Goal: Task Accomplishment & Management: Manage account settings

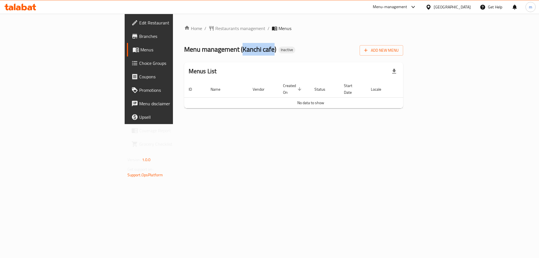
drag, startPoint x: 160, startPoint y: 48, endPoint x: 192, endPoint y: 52, distance: 32.0
click at [192, 52] on span "Menu management ( Kanchi cafe )" at bounding box center [230, 49] width 92 height 13
copy span "Kanchi cafe"
click at [403, 47] on button "Add New Menu" at bounding box center [382, 50] width 44 height 10
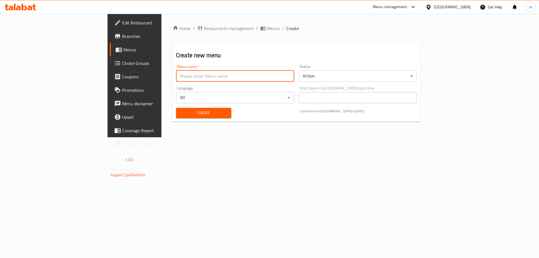
click at [176, 74] on input "text" at bounding box center [235, 75] width 118 height 11
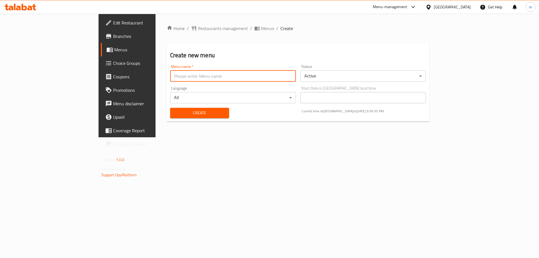
paste input "Kanchi cafe"
type input "Kanchi cafe's Menu"
click at [170, 108] on button "Create" at bounding box center [199, 113] width 59 height 10
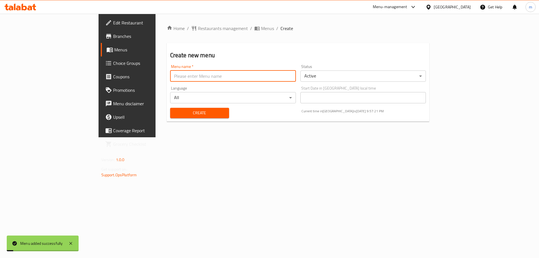
click at [114, 47] on span "Menus" at bounding box center [149, 49] width 70 height 7
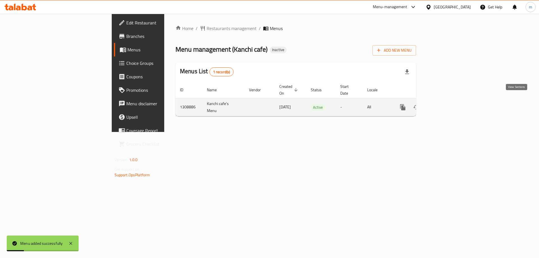
click at [447, 104] on icon "enhanced table" at bounding box center [443, 107] width 7 height 7
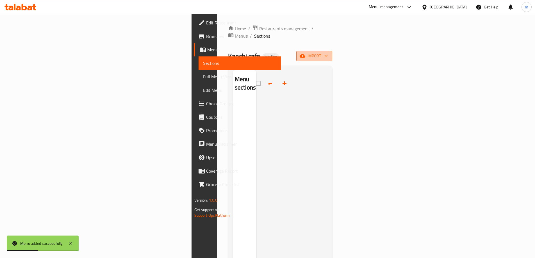
click at [328, 52] on span "import" at bounding box center [314, 55] width 27 height 7
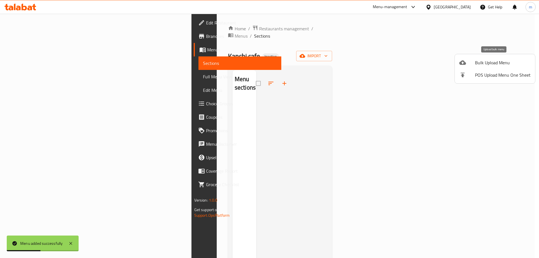
click at [470, 63] on div at bounding box center [467, 62] width 16 height 7
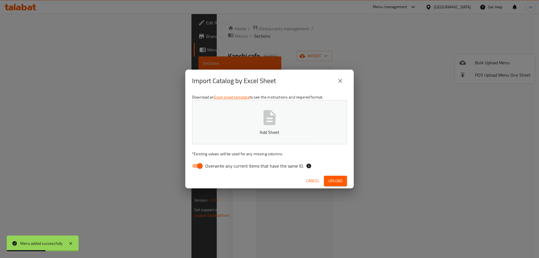
click at [241, 164] on span "Overwrite any current items that have the same ID." at bounding box center [254, 166] width 99 height 7
click at [216, 164] on input "Overwrite any current items that have the same ID." at bounding box center [200, 166] width 32 height 11
checkbox input "false"
click at [338, 178] on span "Upload" at bounding box center [335, 180] width 14 height 7
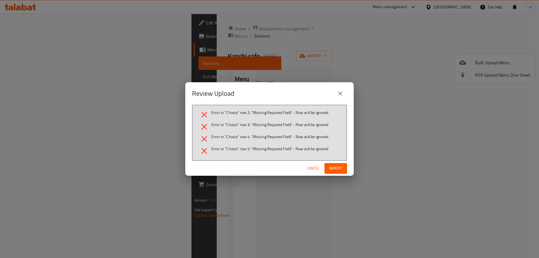
click at [312, 169] on span "Cancel" at bounding box center [313, 168] width 13 height 7
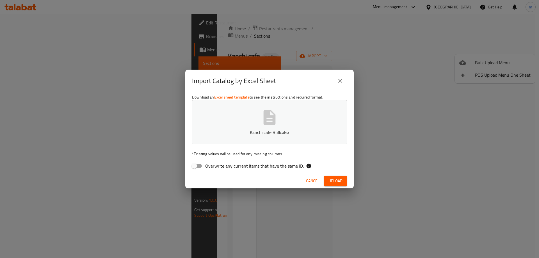
click at [340, 180] on span "Upload" at bounding box center [335, 180] width 14 height 7
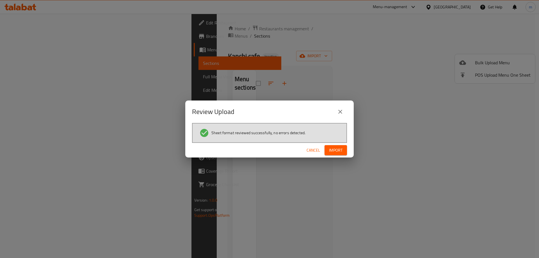
click at [330, 150] on span "Import" at bounding box center [335, 150] width 13 height 7
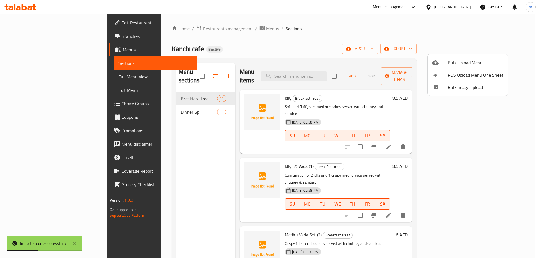
click at [46, 82] on div at bounding box center [269, 129] width 539 height 258
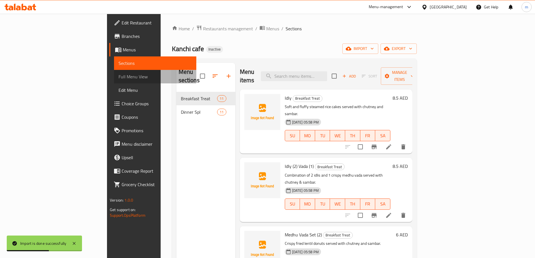
click at [114, 81] on link "Full Menu View" at bounding box center [155, 76] width 82 height 13
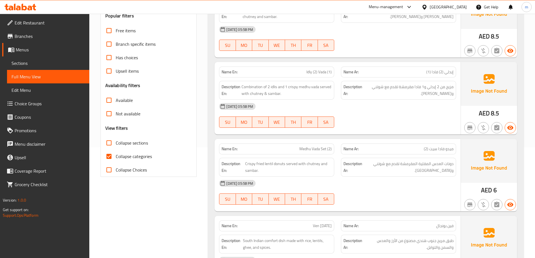
scroll to position [112, 0]
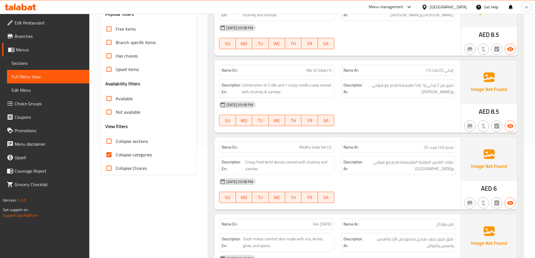
click at [131, 159] on label "Collapse categories" at bounding box center [127, 154] width 50 height 13
click at [116, 159] on input "Collapse categories" at bounding box center [108, 154] width 13 height 13
checkbox input "false"
click at [139, 143] on span "Collapse sections" at bounding box center [132, 141] width 32 height 7
click at [116, 143] on input "Collapse sections" at bounding box center [108, 140] width 13 height 13
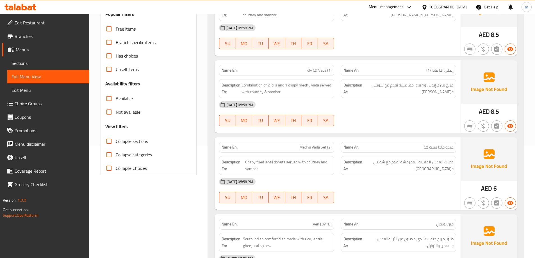
checkbox input "true"
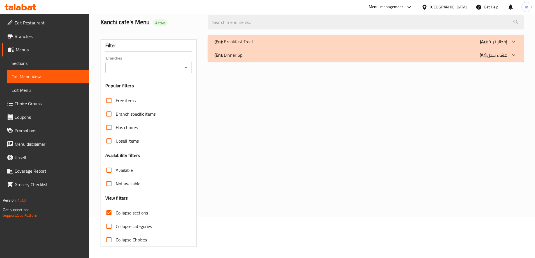
scroll to position [41, 0]
click at [423, 38] on div "(En): Breakfast Treat (Ar): إفطار تريت" at bounding box center [360, 41] width 292 height 7
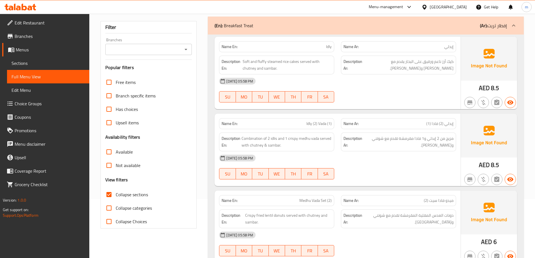
scroll to position [69, 0]
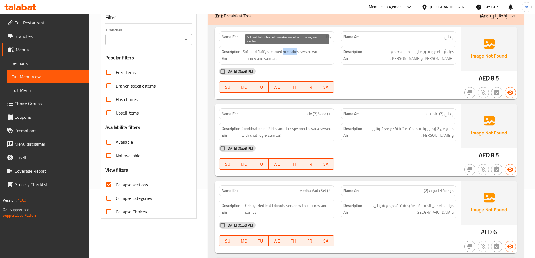
drag, startPoint x: 297, startPoint y: 51, endPoint x: 283, endPoint y: 49, distance: 14.7
click at [283, 49] on span "Soft and fluffy steamed rice cakes served with chutney and sambar." at bounding box center [287, 55] width 89 height 14
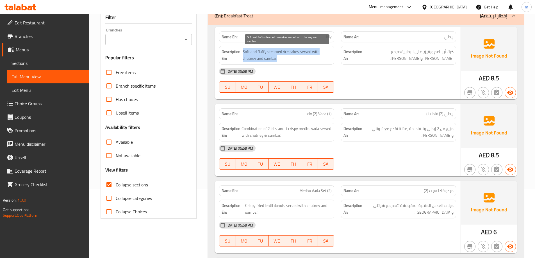
click at [283, 49] on span "Soft and fluffy steamed rice cakes served with chutney and sambar." at bounding box center [287, 55] width 89 height 14
click at [387, 83] on div "30-08-2025 05:58 PM SU MO TU WE TH FR SA" at bounding box center [338, 80] width 244 height 31
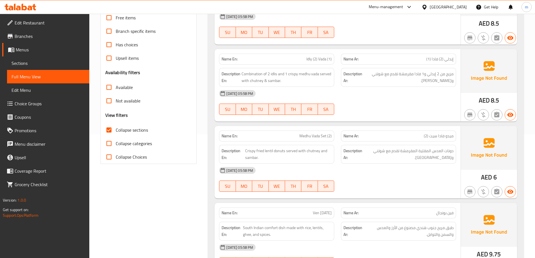
scroll to position [125, 0]
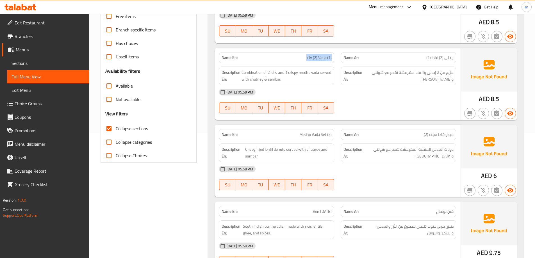
drag, startPoint x: 309, startPoint y: 56, endPoint x: 334, endPoint y: 54, distance: 24.8
click at [334, 54] on div "Name En: Idly (2) Vada (1)" at bounding box center [276, 57] width 115 height 11
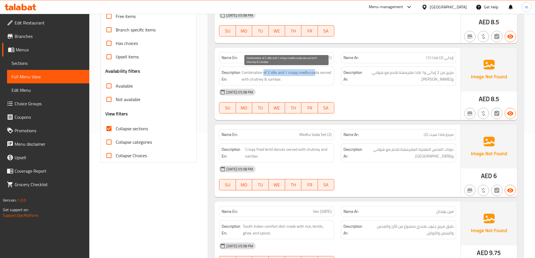
drag, startPoint x: 264, startPoint y: 73, endPoint x: 315, endPoint y: 75, distance: 52.0
click at [315, 75] on span "Combination of 2 idlis and 1 crispy medhu vada served with chutney & sambar." at bounding box center [286, 76] width 90 height 14
click at [308, 81] on span "Combination of 2 idlis and 1 crispy medhu vada served with chutney & sambar." at bounding box center [286, 76] width 90 height 14
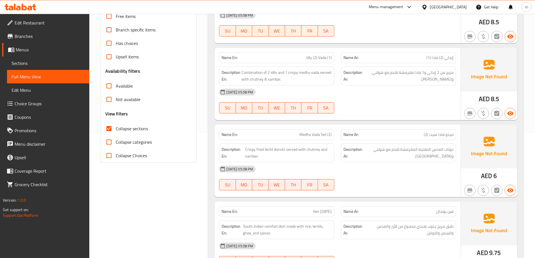
click at [317, 56] on span "Idly (2) Vada (1)" at bounding box center [318, 58] width 25 height 6
copy span "Idly (2) Vada (1)"
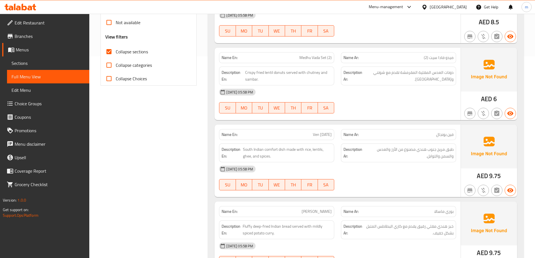
scroll to position [209, 0]
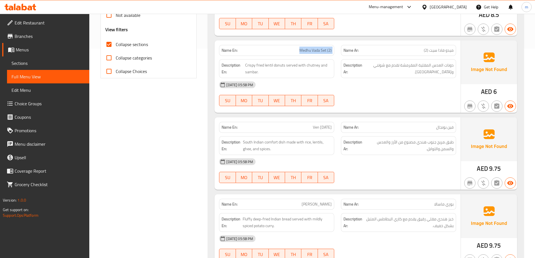
drag, startPoint x: 294, startPoint y: 51, endPoint x: 341, endPoint y: 55, distance: 47.9
click at [341, 55] on div "Name En: Medhu Vada Set (2) Name Ar: ميدو فادا سيت (2)" at bounding box center [338, 51] width 244 height 18
drag, startPoint x: 285, startPoint y: 65, endPoint x: 247, endPoint y: 65, distance: 38.5
click at [247, 65] on span "Crispy fried lentil donuts served with chutney and sambar." at bounding box center [288, 69] width 86 height 14
drag, startPoint x: 292, startPoint y: 65, endPoint x: 322, endPoint y: 79, distance: 33.5
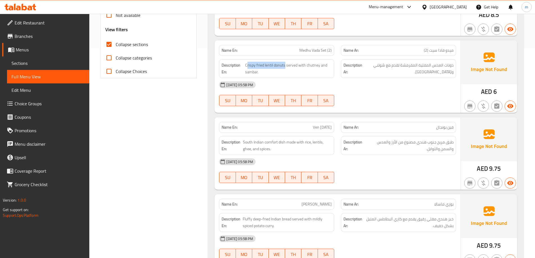
click at [322, 79] on div "Name En: Medhu Vada Set (2) Name Ar: ميدو فادا سيت (2) Description En: Crispy f…" at bounding box center [337, 76] width 246 height 72
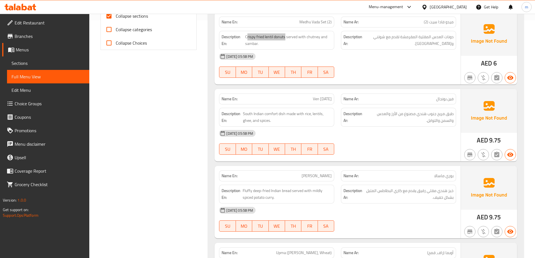
scroll to position [237, 0]
click at [394, 154] on div at bounding box center [398, 155] width 122 height 7
click at [299, 124] on span "South Indian comfort dish made with rice, lentils, ghee, and spices." at bounding box center [287, 118] width 89 height 14
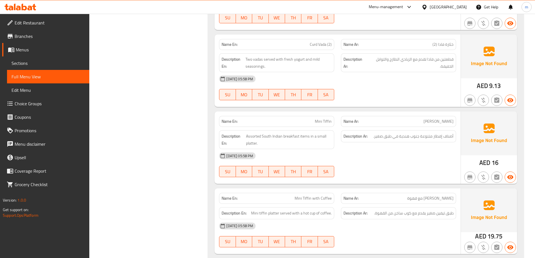
scroll to position [805, 0]
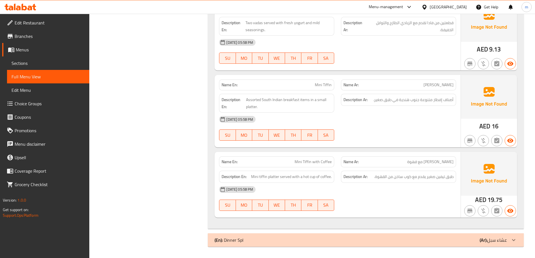
click at [315, 238] on div "(En): Dinner Spl (Ar): عشاء سبل" at bounding box center [360, 240] width 292 height 7
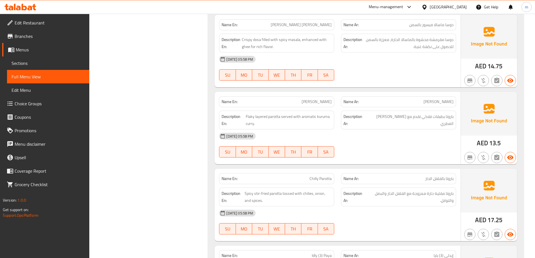
scroll to position [940, 0]
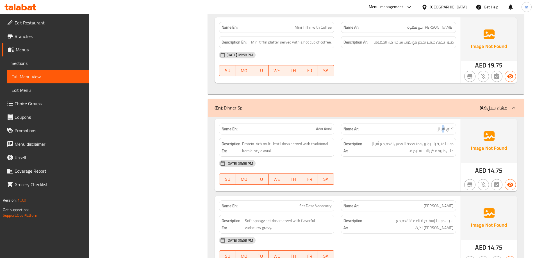
click at [442, 128] on span "أداي أڤيال" at bounding box center [444, 129] width 17 height 6
copy span "ڤ"
click at [439, 113] on div "(En): Dinner Spl (Ar): عشاء سبل" at bounding box center [366, 108] width 316 height 18
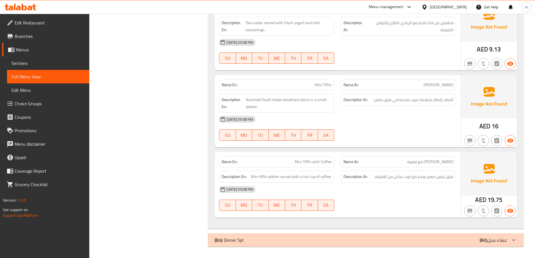
scroll to position [0, 0]
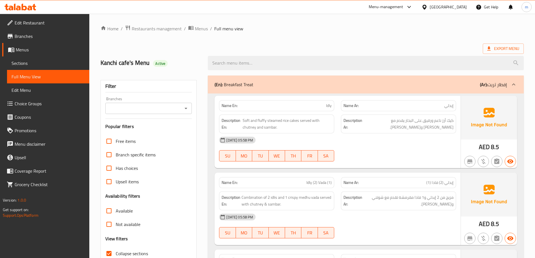
drag, startPoint x: 381, startPoint y: 92, endPoint x: 380, endPoint y: 48, distance: 44.1
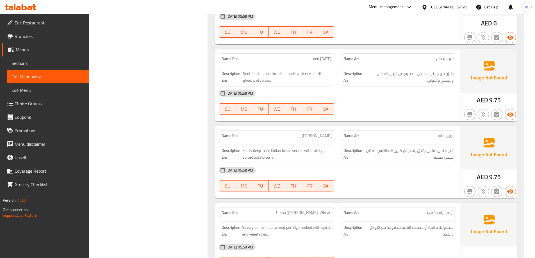
scroll to position [281, 0]
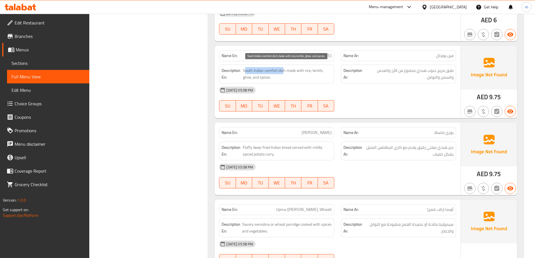
drag, startPoint x: 271, startPoint y: 72, endPoint x: 246, endPoint y: 68, distance: 25.2
click at [246, 68] on span "South Indian comfort dish made with rice, lentils, ghee, and spices." at bounding box center [287, 74] width 89 height 14
drag, startPoint x: 306, startPoint y: 70, endPoint x: 271, endPoint y: 75, distance: 35.5
click at [271, 75] on span "South Indian comfort dish made with rice, lentils, ghee, and spices." at bounding box center [287, 74] width 89 height 14
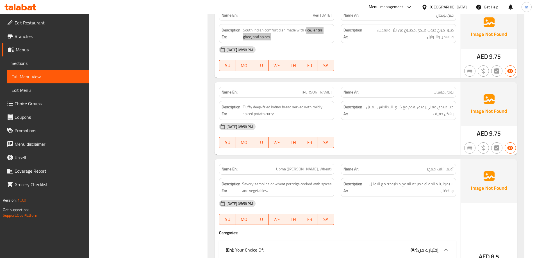
scroll to position [365, 0]
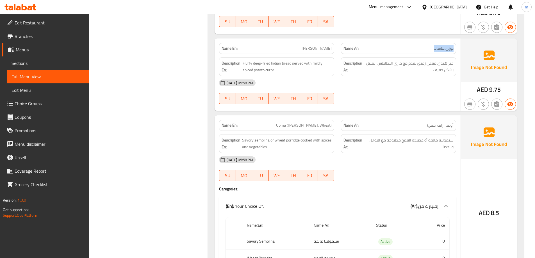
drag, startPoint x: 453, startPoint y: 52, endPoint x: 428, endPoint y: 50, distance: 25.1
click at [428, 50] on div "Name Ar: بوري ماسالا" at bounding box center [398, 48] width 115 height 11
drag, startPoint x: 322, startPoint y: 50, endPoint x: 335, endPoint y: 48, distance: 13.3
click at [335, 48] on div "Name En: Poori Masala" at bounding box center [277, 49] width 122 height 18
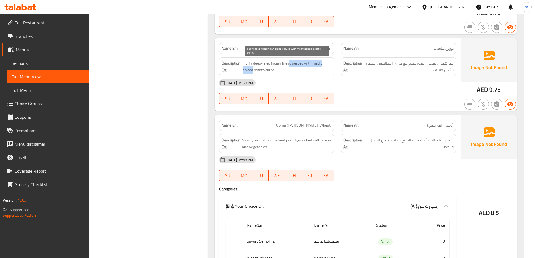
drag, startPoint x: 285, startPoint y: 65, endPoint x: 253, endPoint y: 71, distance: 33.0
click at [253, 71] on span "Fluffy deep-fried Indian bread served with mildly spiced potato curry." at bounding box center [287, 67] width 89 height 14
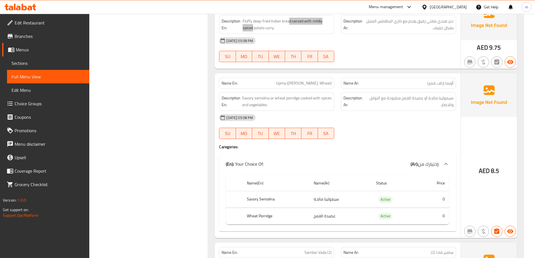
scroll to position [421, 0]
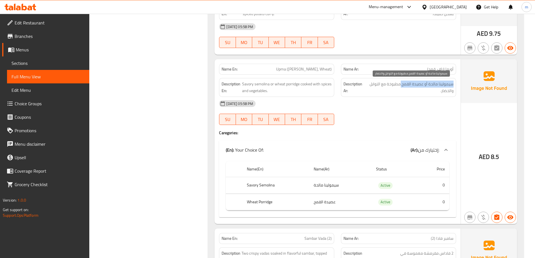
drag, startPoint x: 454, startPoint y: 83, endPoint x: 401, endPoint y: 84, distance: 53.3
click at [401, 84] on div "Description Ar: سيمولينا مالحة أو عصيدة القمح مطبوخة مع التوابل والخضار." at bounding box center [398, 87] width 115 height 19
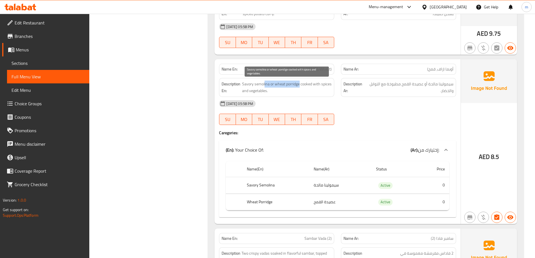
drag, startPoint x: 251, startPoint y: 85, endPoint x: 300, endPoint y: 85, distance: 48.6
click at [300, 85] on span "Savory semolina or wheat porridge cooked with spices and vegetables." at bounding box center [287, 88] width 90 height 14
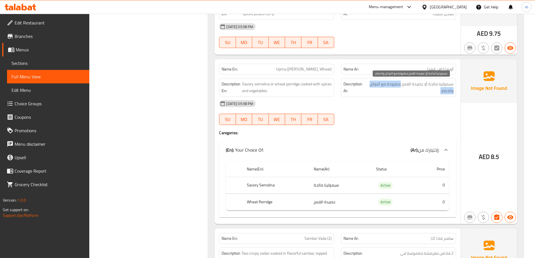
drag, startPoint x: 400, startPoint y: 83, endPoint x: 384, endPoint y: 89, distance: 17.5
click at [384, 89] on span "سيمولينا مالحة أو عصيدة القمح مطبوخة مع التوابل والخضار." at bounding box center [409, 88] width 87 height 14
drag, startPoint x: 330, startPoint y: 186, endPoint x: 305, endPoint y: 185, distance: 24.2
click at [305, 185] on tr "Savory Semolina سيمولينا مالحة Active 0" at bounding box center [337, 185] width 223 height 17
drag, startPoint x: 263, startPoint y: 185, endPoint x: 232, endPoint y: 183, distance: 31.5
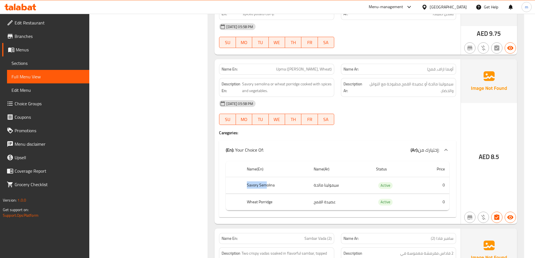
click at [232, 183] on tr "Savory Semolina سيمولينا مالحة Active 0" at bounding box center [337, 185] width 223 height 17
drag, startPoint x: 252, startPoint y: 202, endPoint x: 264, endPoint y: 200, distance: 12.4
click at [266, 200] on th "Wheat Porridge" at bounding box center [275, 202] width 67 height 17
click at [264, 200] on th "Wheat Porridge" at bounding box center [275, 202] width 67 height 17
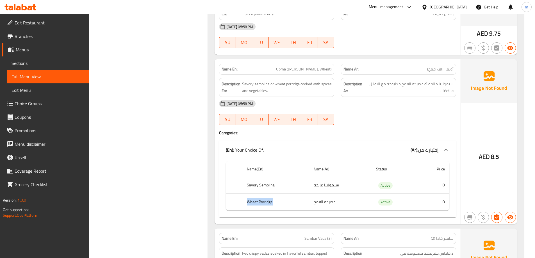
click at [264, 200] on th "Wheat Porridge" at bounding box center [275, 202] width 67 height 17
click at [363, 122] on div at bounding box center [398, 125] width 122 height 7
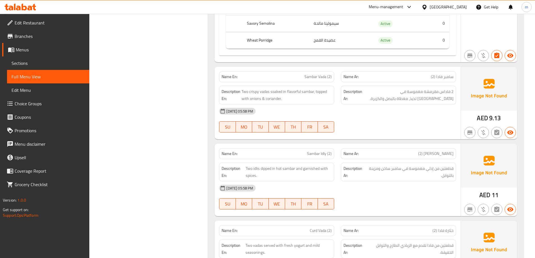
scroll to position [589, 0]
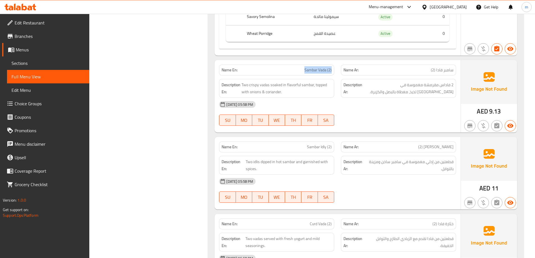
drag, startPoint x: 303, startPoint y: 72, endPoint x: 332, endPoint y: 68, distance: 29.7
click at [332, 68] on div "Name En: Sambar Vada (2)" at bounding box center [276, 70] width 115 height 11
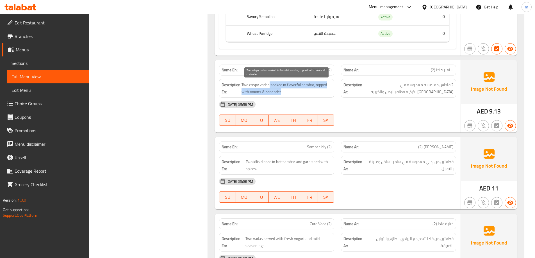
drag, startPoint x: 267, startPoint y: 84, endPoint x: 280, endPoint y: 92, distance: 15.0
click at [280, 92] on span "Two crispy vadas soaked in flavorful sambar, topped with onions & coriander." at bounding box center [286, 88] width 90 height 14
click at [274, 95] on span "Two crispy vadas soaked in flavorful sambar, topped with onions & coriander." at bounding box center [286, 88] width 90 height 14
click at [273, 94] on span "Two crispy vadas soaked in flavorful sambar, topped with onions & coriander." at bounding box center [286, 88] width 90 height 14
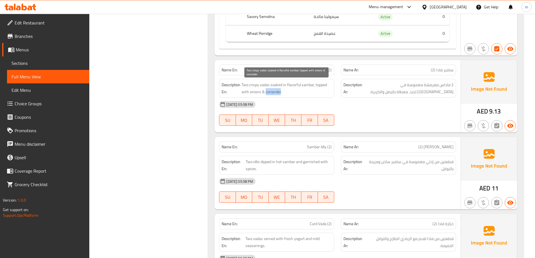
click at [273, 94] on span "Two crispy vadas soaked in flavorful sambar, topped with onions & coriander." at bounding box center [286, 88] width 90 height 14
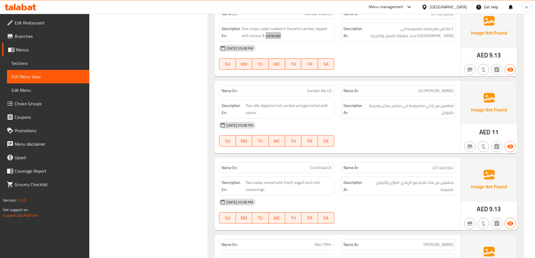
scroll to position [674, 0]
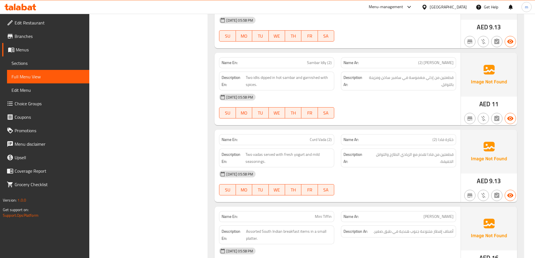
drag, startPoint x: 246, startPoint y: 77, endPoint x: 260, endPoint y: 80, distance: 14.0
click at [260, 80] on span "Two idlis dipped in hot sambar and garnished with spices." at bounding box center [289, 81] width 86 height 14
click at [285, 82] on span "Two idlis dipped in hot sambar and garnished with spices." at bounding box center [289, 81] width 86 height 14
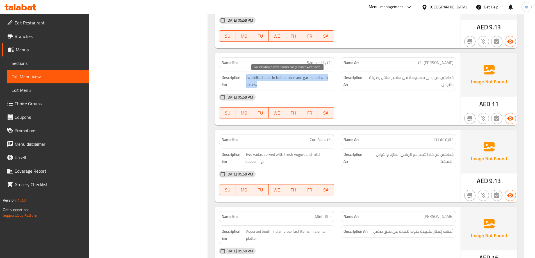
click at [285, 82] on span "Two idlis dipped in hot sambar and garnished with spices." at bounding box center [289, 81] width 86 height 14
click at [322, 60] on span "Sambar Idly (2)" at bounding box center [319, 63] width 25 height 6
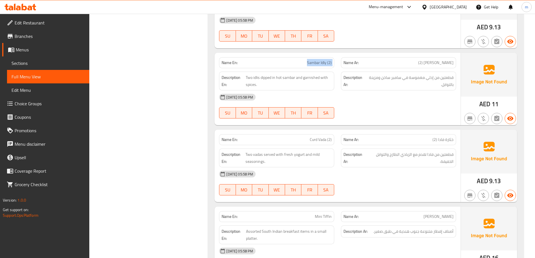
click at [322, 60] on span "Sambar Idly (2)" at bounding box center [319, 63] width 25 height 6
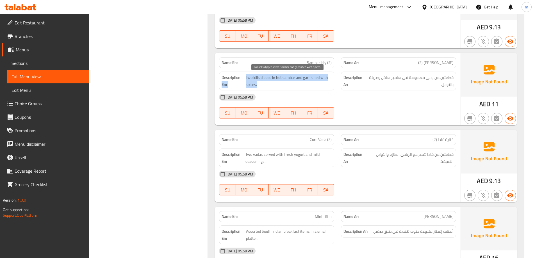
drag, startPoint x: 246, startPoint y: 77, endPoint x: 306, endPoint y: 85, distance: 60.3
click at [306, 85] on h6 "Description En: Two idlis dipped in hot sambar and garnished with spices." at bounding box center [276, 81] width 110 height 14
click at [377, 89] on div "Description Ar: قطعتين من إدلي مغموسة في سامبر ساخن ومزينة بالتوابل." at bounding box center [398, 81] width 115 height 19
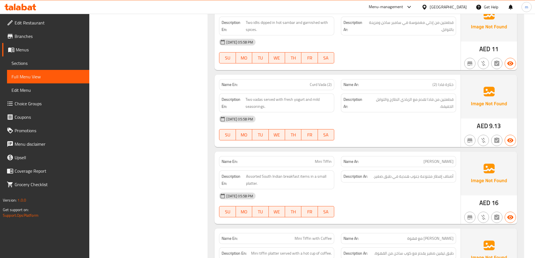
scroll to position [730, 0]
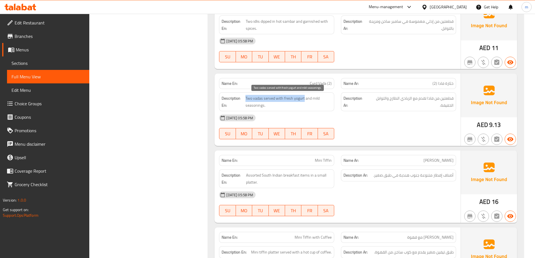
drag, startPoint x: 245, startPoint y: 98, endPoint x: 304, endPoint y: 97, distance: 59.2
click at [304, 97] on h6 "Description En: Two vadas served with fresh yogurt and mild seasonings." at bounding box center [276, 102] width 110 height 14
drag, startPoint x: 314, startPoint y: 99, endPoint x: 317, endPoint y: 106, distance: 7.9
click at [317, 106] on span "Two vadas served with fresh yogurt and mild seasonings." at bounding box center [288, 102] width 86 height 14
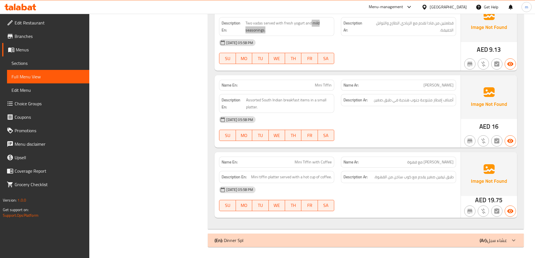
scroll to position [805, 0]
drag, startPoint x: 308, startPoint y: 87, endPoint x: 341, endPoint y: 84, distance: 33.5
click at [341, 84] on div "Name En: Mini Tiffin Name Ar: ميني تيفين" at bounding box center [338, 85] width 244 height 18
drag, startPoint x: 244, startPoint y: 99, endPoint x: 298, endPoint y: 99, distance: 54.2
click at [298, 99] on h6 "Description En: Assorted South Indian breakfast items in a small platter." at bounding box center [276, 103] width 110 height 14
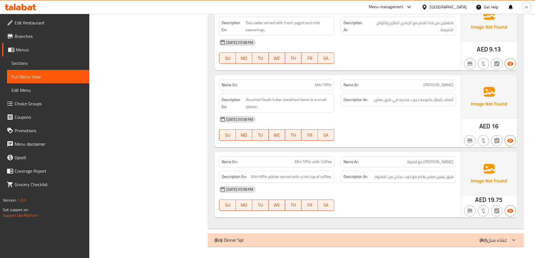
click at [432, 112] on div "Description Ar: أصناف إفطار متنوعة جنوب هندية في طبق صغير." at bounding box center [398, 103] width 122 height 26
drag, startPoint x: 439, startPoint y: 101, endPoint x: 399, endPoint y: 101, distance: 40.4
click at [399, 101] on span "أصناف إفطار متنوعة جنوب هندية في طبق صغير." at bounding box center [413, 99] width 80 height 7
drag, startPoint x: 307, startPoint y: 98, endPoint x: 282, endPoint y: 101, distance: 25.7
click at [282, 101] on span "Assorted South Indian breakfast items in a small platter." at bounding box center [289, 103] width 86 height 14
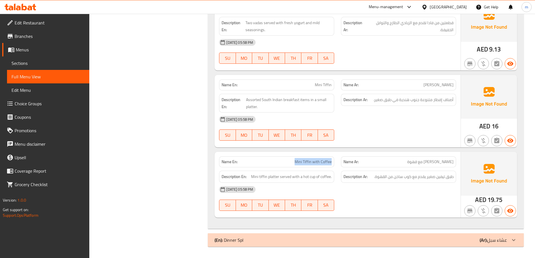
drag, startPoint x: 309, startPoint y: 166, endPoint x: 333, endPoint y: 163, distance: 24.3
click at [333, 163] on div "Name En: Mini Tiffin with Coffee" at bounding box center [276, 161] width 115 height 11
drag, startPoint x: 269, startPoint y: 176, endPoint x: 277, endPoint y: 175, distance: 8.2
click at [277, 175] on h6 "Description En: Mini tiffin platter served with a hot cup of coffee." at bounding box center [276, 176] width 110 height 7
click at [323, 161] on span "Mini Tiffin with Coffee" at bounding box center [312, 162] width 37 height 6
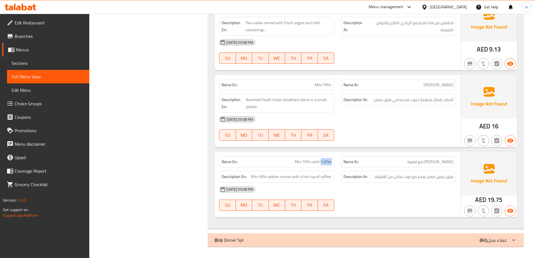
click at [323, 161] on span "Mini Tiffin with Coffee" at bounding box center [312, 162] width 37 height 6
copy span "Mini Tiffin with Coffee"
click at [440, 188] on div "[DATE] 05:58 PM" at bounding box center [338, 189] width 244 height 13
click at [420, 211] on div at bounding box center [398, 210] width 122 height 7
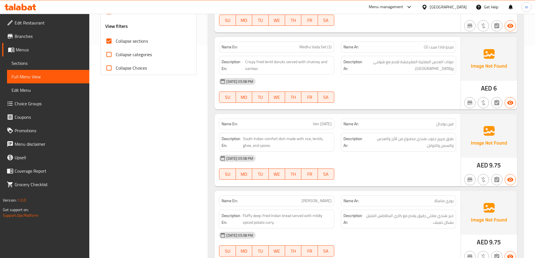
scroll to position [0, 0]
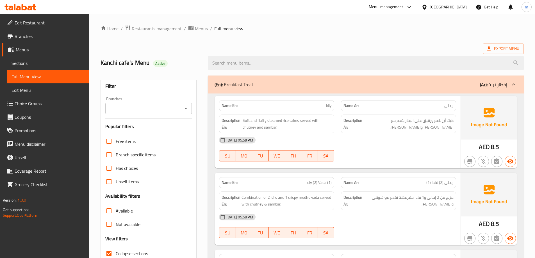
drag, startPoint x: 417, startPoint y: 211, endPoint x: 426, endPoint y: 109, distance: 102.8
click at [459, 83] on div "(En): Breakfast Treat (Ar): إفطار تريت" at bounding box center [360, 84] width 292 height 7
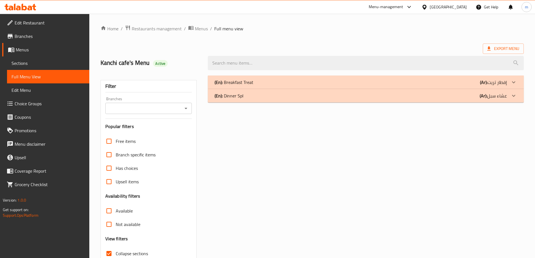
click at [458, 94] on div "(En): Dinner Spl (Ar): عشاء سبل" at bounding box center [360, 95] width 292 height 7
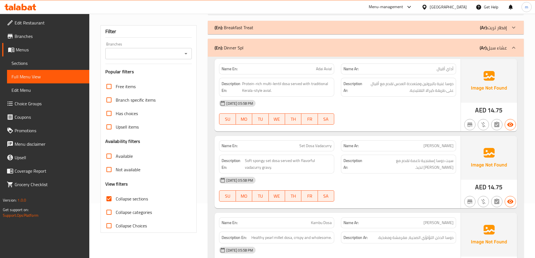
scroll to position [56, 0]
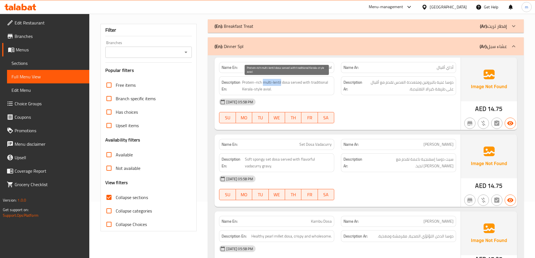
drag, startPoint x: 262, startPoint y: 83, endPoint x: 280, endPoint y: 84, distance: 17.7
click at [280, 84] on span "Protein-rich multi-lentil dosa served with traditional Kerala-style avial." at bounding box center [287, 86] width 90 height 14
drag, startPoint x: 277, startPoint y: 84, endPoint x: 271, endPoint y: 85, distance: 6.8
click at [271, 85] on span "Protein-rich multi-lentil dosa served with traditional Kerala-style avial." at bounding box center [287, 86] width 90 height 14
click at [280, 82] on span "Protein-rich multi-lentil dosa served with traditional Kerala-style avial." at bounding box center [287, 86] width 90 height 14
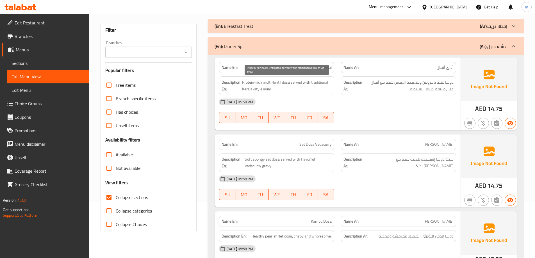
click at [280, 82] on span "Protein-rich multi-lentil dosa served with traditional Kerala-style avial." at bounding box center [287, 86] width 90 height 14
drag, startPoint x: 279, startPoint y: 82, endPoint x: 285, endPoint y: 81, distance: 6.5
click at [267, 86] on span "Protein-rich multi-lentil dosa served with traditional Kerala-style avial." at bounding box center [287, 86] width 90 height 14
click at [286, 81] on span "Protein-rich multi-lentil dosa served with traditional Kerala-style avial." at bounding box center [287, 86] width 90 height 14
drag, startPoint x: 280, startPoint y: 81, endPoint x: 263, endPoint y: 82, distance: 17.7
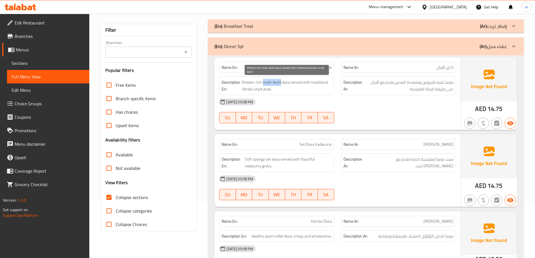
click at [263, 82] on span "Protein-rich multi-lentil dosa served with traditional Kerala-style avial." at bounding box center [287, 86] width 90 height 14
click at [410, 97] on div "[DATE] 05:58 PM" at bounding box center [338, 101] width 244 height 13
drag, startPoint x: 265, startPoint y: 89, endPoint x: 247, endPoint y: 92, distance: 17.8
click at [247, 92] on span "Protein-rich multi-lentil dosa served with traditional Kerala-style avial." at bounding box center [287, 86] width 90 height 14
click at [302, 89] on span "Protein-rich multi-lentil dosa served with traditional Kerala-style avial." at bounding box center [287, 86] width 90 height 14
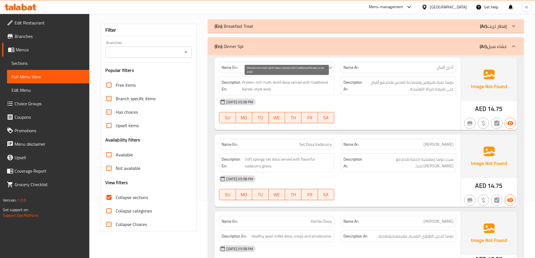
drag, startPoint x: 316, startPoint y: 82, endPoint x: 314, endPoint y: 84, distance: 3.2
click at [314, 83] on span "Protein-rich multi-lentil dosa served with traditional Kerala-style avial." at bounding box center [287, 86] width 90 height 14
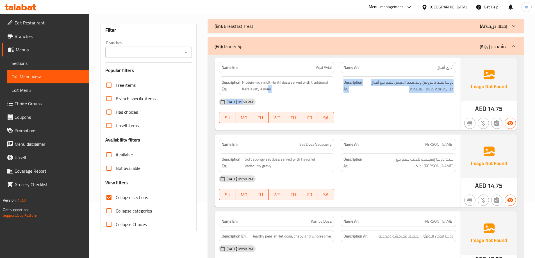
drag, startPoint x: 266, startPoint y: 90, endPoint x: 246, endPoint y: 97, distance: 21.0
click at [246, 97] on div "Name En: Adai Avial Name Ar: أداي أڤيال Description En: Protein-rich multi-lent…" at bounding box center [337, 94] width 246 height 72
click at [398, 104] on div "[DATE] 05:58 PM" at bounding box center [338, 101] width 244 height 13
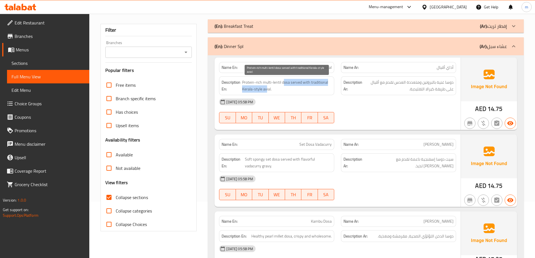
drag, startPoint x: 260, startPoint y: 90, endPoint x: 284, endPoint y: 85, distance: 24.7
click at [284, 85] on span "Protein-rich multi-lentil dosa served with traditional Kerala-style avial." at bounding box center [287, 86] width 90 height 14
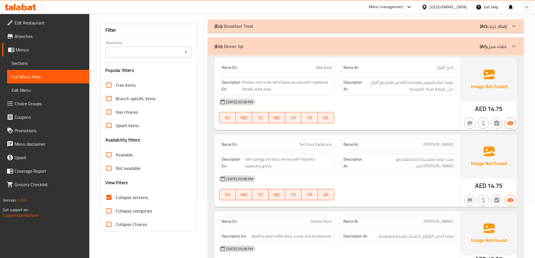
click at [368, 117] on div "30-08-2025 05:58 PM SU MO TU WE TH FR SA" at bounding box center [338, 110] width 244 height 31
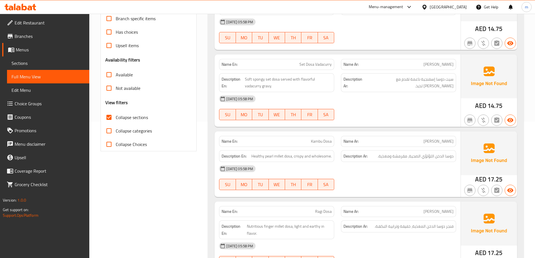
scroll to position [140, 0]
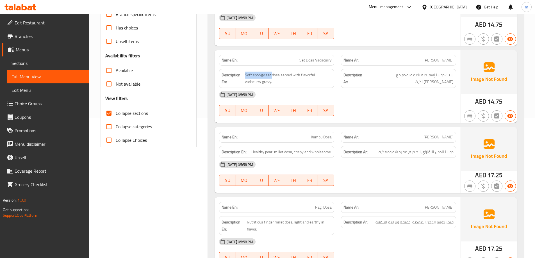
drag, startPoint x: 267, startPoint y: 75, endPoint x: 244, endPoint y: 72, distance: 23.5
click at [244, 72] on h6 "Description En: Soft spongy set dosa served with flavorful vadacurry gravy." at bounding box center [276, 79] width 110 height 14
click at [283, 74] on span "Soft spongy set dosa served with flavorful vadacurry gravy." at bounding box center [288, 79] width 87 height 14
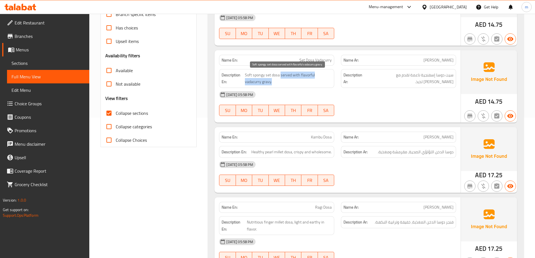
drag, startPoint x: 283, startPoint y: 74, endPoint x: 316, endPoint y: 80, distance: 33.1
click at [316, 80] on span "Soft spongy set dosa served with flavorful vadacurry gravy." at bounding box center [288, 79] width 87 height 14
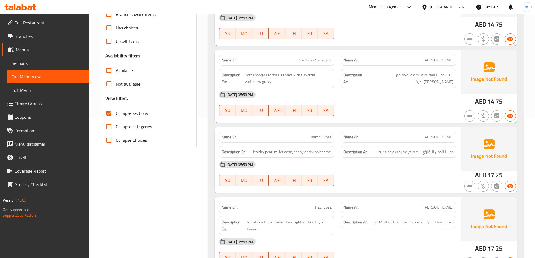
click at [308, 86] on div "Description En: Soft spongy set dosa served with flavorful vadacurry gravy." at bounding box center [276, 78] width 115 height 19
drag, startPoint x: 255, startPoint y: 85, endPoint x: 291, endPoint y: 74, distance: 37.6
click at [291, 74] on span "Soft spongy set dosa served with flavorful vadacurry gravy." at bounding box center [288, 79] width 87 height 14
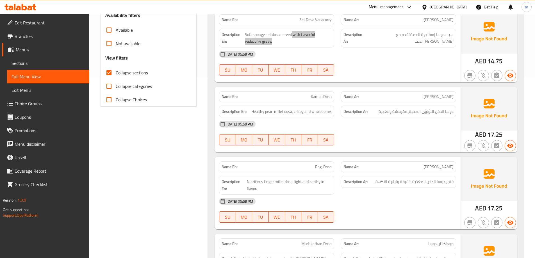
scroll to position [196, 0]
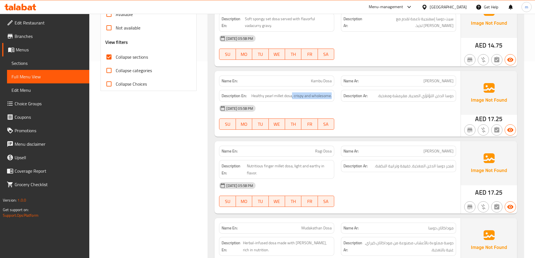
drag, startPoint x: 292, startPoint y: 95, endPoint x: 333, endPoint y: 92, distance: 40.8
click at [333, 92] on div "Description En: Healthy pearl millet dosa, crispy and wholesome." at bounding box center [276, 96] width 115 height 12
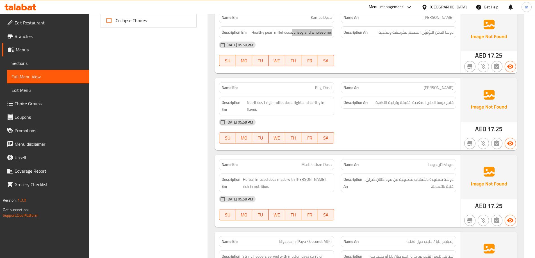
scroll to position [281, 0]
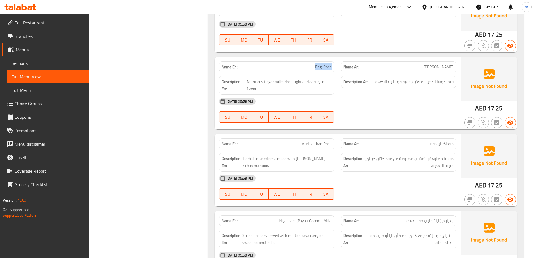
drag, startPoint x: 298, startPoint y: 68, endPoint x: 336, endPoint y: 63, distance: 37.6
click at [336, 63] on div "Name En: Ragi Dosa" at bounding box center [277, 67] width 122 height 18
drag, startPoint x: 273, startPoint y: 80, endPoint x: 246, endPoint y: 82, distance: 26.7
click at [247, 82] on span "Nutritious finger millet dosa, light and earthy in flavor." at bounding box center [289, 85] width 85 height 14
drag, startPoint x: 297, startPoint y: 82, endPoint x: 321, endPoint y: 88, distance: 25.0
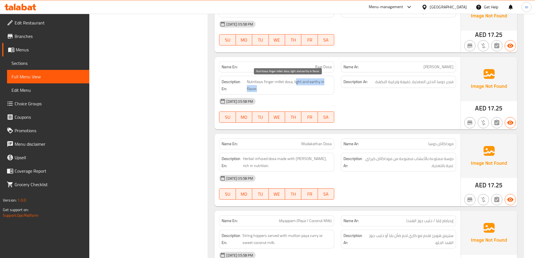
click at [321, 88] on span "Nutritious finger millet dosa, light and earthy in flavor." at bounding box center [289, 85] width 85 height 14
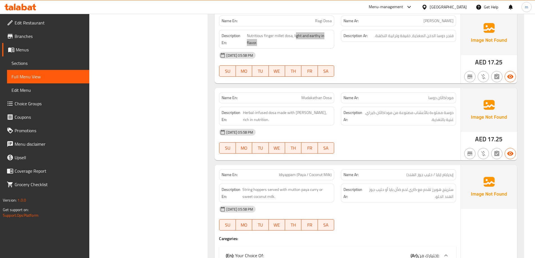
scroll to position [337, 0]
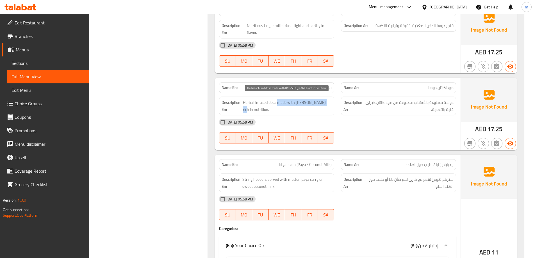
drag, startPoint x: 278, startPoint y: 103, endPoint x: 329, endPoint y: 103, distance: 50.8
click at [329, 103] on span "Herbal-infused dosa made with [PERSON_NAME], rich in nutrition." at bounding box center [287, 106] width 89 height 14
drag, startPoint x: 240, startPoint y: 109, endPoint x: 268, endPoint y: 110, distance: 28.1
click at [268, 110] on h6 "Description En: Herbal-infused dosa made with mudakathan keerai, rich in nutrit…" at bounding box center [276, 106] width 110 height 14
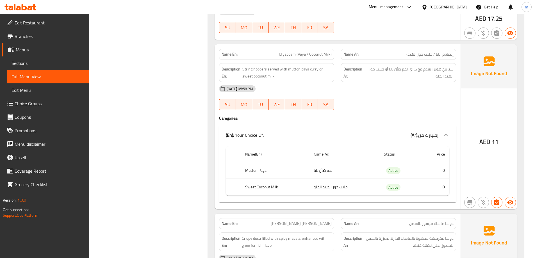
scroll to position [449, 0]
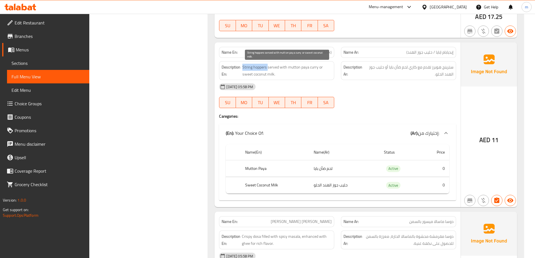
drag, startPoint x: 247, startPoint y: 65, endPoint x: 267, endPoint y: 67, distance: 20.0
click at [267, 67] on span "String hoppers served with mutton paya curry or sweet coconut milk." at bounding box center [286, 71] width 89 height 14
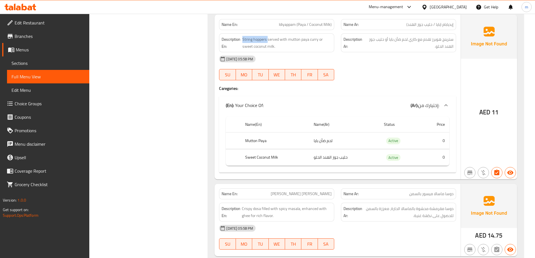
scroll to position [477, 0]
drag, startPoint x: 329, startPoint y: 140, endPoint x: 295, endPoint y: 144, distance: 33.9
click at [305, 145] on tr "Mutton Paya لحم ضأن بايا Active 0" at bounding box center [337, 140] width 223 height 17
click at [247, 146] on th "Mutton Paya" at bounding box center [275, 140] width 68 height 17
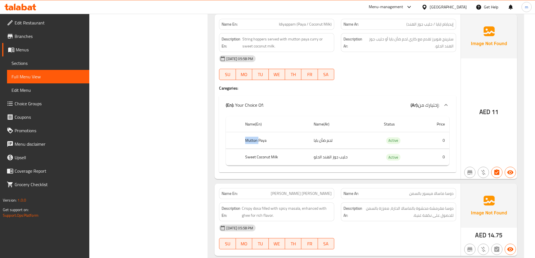
drag, startPoint x: 247, startPoint y: 146, endPoint x: 248, endPoint y: 142, distance: 3.5
click at [246, 145] on th "Mutton Paya" at bounding box center [275, 140] width 68 height 17
click at [248, 142] on th "Mutton Paya" at bounding box center [275, 140] width 68 height 17
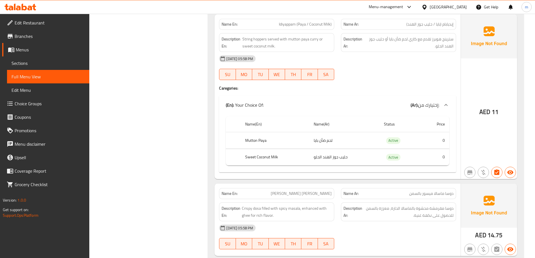
drag, startPoint x: 352, startPoint y: 154, endPoint x: 305, endPoint y: 159, distance: 46.9
click at [305, 159] on tr "Sweet Coconut Milk حليب جوز الهند الحلو Active 0" at bounding box center [337, 157] width 223 height 17
drag, startPoint x: 275, startPoint y: 160, endPoint x: 246, endPoint y: 157, distance: 29.9
click at [246, 157] on th "Sweet Coconut Milk" at bounding box center [275, 157] width 68 height 17
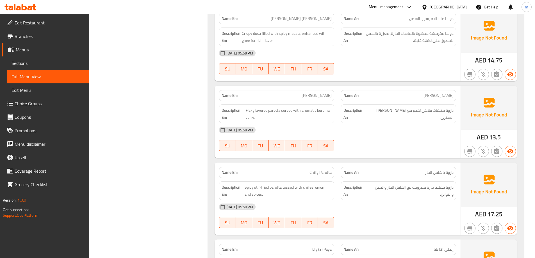
scroll to position [674, 0]
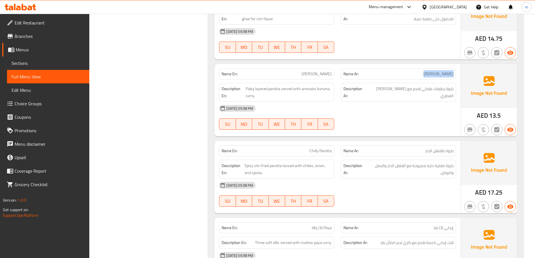
drag, startPoint x: 440, startPoint y: 74, endPoint x: 424, endPoint y: 73, distance: 16.1
click at [424, 73] on div "Name Ar: باروتا كوروما" at bounding box center [398, 73] width 115 height 11
drag, startPoint x: 454, startPoint y: 91, endPoint x: 421, endPoint y: 87, distance: 33.1
click at [421, 87] on div "Description Ar: باروتا بطبقات فلاكي تقدم مع كاري كوروما العطري." at bounding box center [398, 92] width 115 height 19
drag, startPoint x: 278, startPoint y: 89, endPoint x: 245, endPoint y: 91, distance: 32.3
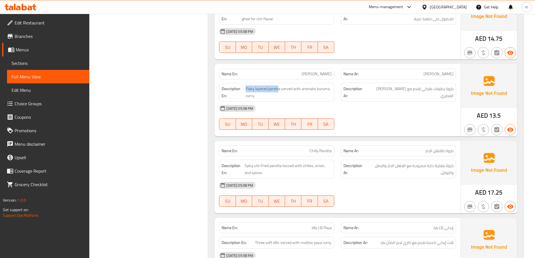
click at [246, 91] on span "Flaky layered parotta served with aromatic kuruma curry." at bounding box center [289, 92] width 86 height 14
drag, startPoint x: 282, startPoint y: 88, endPoint x: 324, endPoint y: 88, distance: 41.3
click at [324, 88] on span "Flaky layered parotta served with aromatic kuruma curry." at bounding box center [289, 92] width 86 height 14
drag, startPoint x: 304, startPoint y: 102, endPoint x: 308, endPoint y: 91, distance: 12.1
click at [310, 92] on div "Name En: Parotta Kuruma Name Ar: باروتا كوروما Description En: Flaky layered pa…" at bounding box center [337, 100] width 246 height 72
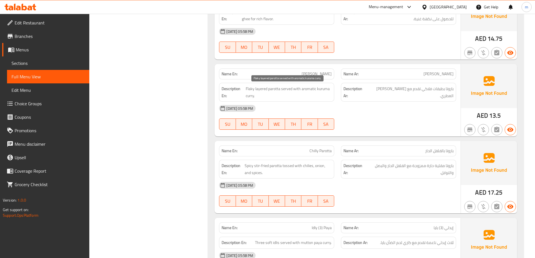
click at [302, 90] on span "Flaky layered parotta served with aromatic kuruma curry." at bounding box center [289, 92] width 86 height 14
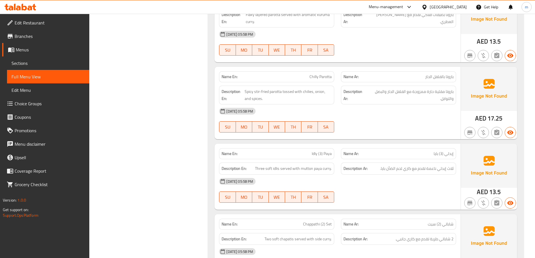
scroll to position [758, 0]
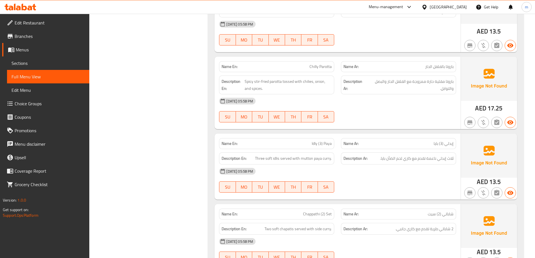
click at [318, 67] on span "Chilly Parotta" at bounding box center [320, 67] width 22 height 6
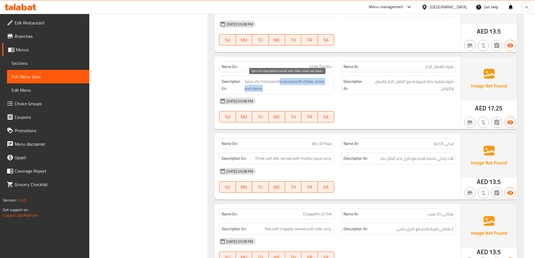
drag, startPoint x: 280, startPoint y: 82, endPoint x: 321, endPoint y: 87, distance: 41.3
click at [321, 87] on span "Spicy stir-fried parotta tossed with chilies, onion, and spices." at bounding box center [287, 85] width 87 height 14
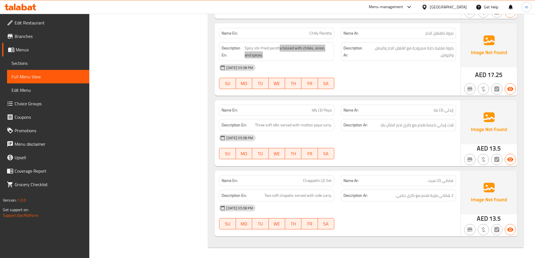
scroll to position [792, 0]
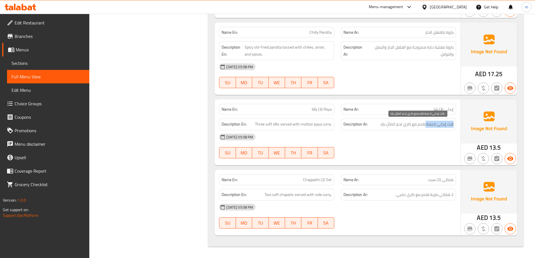
drag, startPoint x: 454, startPoint y: 124, endPoint x: 426, endPoint y: 124, distance: 28.1
click at [426, 124] on div "Description Ar: ثلاث إيدلي ناعمة تقدم مع كاري لحم الضأن بايا." at bounding box center [398, 124] width 115 height 12
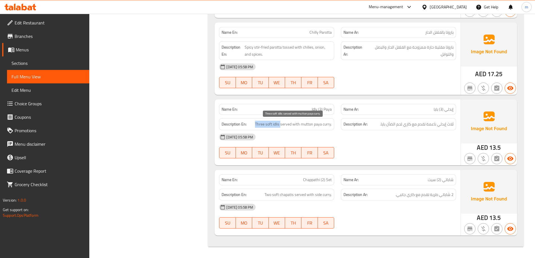
drag, startPoint x: 252, startPoint y: 122, endPoint x: 280, endPoint y: 126, distance: 28.3
click at [280, 126] on h6 "Description En: Three soft idlis served with mutton paya curry." at bounding box center [276, 124] width 110 height 7
drag, startPoint x: 284, startPoint y: 124, endPoint x: 331, endPoint y: 123, distance: 46.9
click at [331, 123] on span "Three soft idlis served with mutton paya curry." at bounding box center [293, 124] width 77 height 7
drag, startPoint x: 393, startPoint y: 124, endPoint x: 379, endPoint y: 127, distance: 14.0
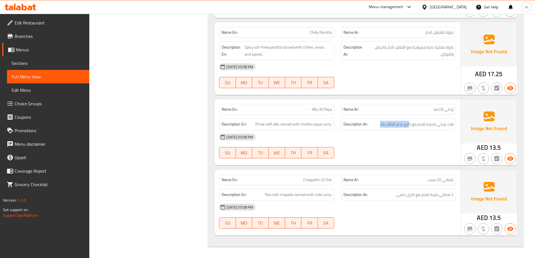
click at [379, 127] on h6 "Description Ar: ثلاث إيدلي ناعمة تقدم مع كاري لحم الضأن بايا." at bounding box center [398, 124] width 110 height 7
drag, startPoint x: 274, startPoint y: 196, endPoint x: 291, endPoint y: 196, distance: 17.4
click at [288, 198] on span "Two soft chapatis served with side curry." at bounding box center [297, 194] width 67 height 7
drag, startPoint x: 291, startPoint y: 196, endPoint x: 264, endPoint y: 194, distance: 27.9
click at [264, 194] on h6 "Description En: Two soft chapatis served with side curry." at bounding box center [276, 194] width 110 height 7
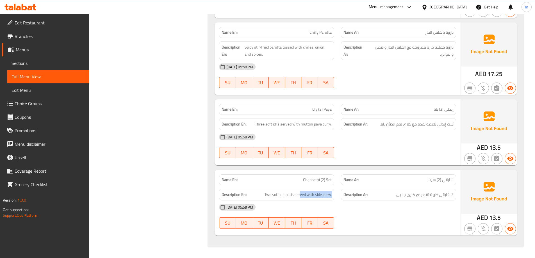
drag, startPoint x: 305, startPoint y: 193, endPoint x: 334, endPoint y: 192, distance: 29.2
click at [336, 192] on div "Description En: Two soft chapatis served with side curry." at bounding box center [277, 194] width 122 height 19
click at [364, 208] on div "[DATE] 05:58 PM" at bounding box center [338, 206] width 244 height 13
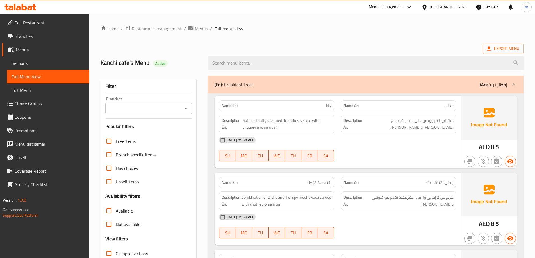
click at [29, 67] on link "Sections" at bounding box center [48, 62] width 82 height 13
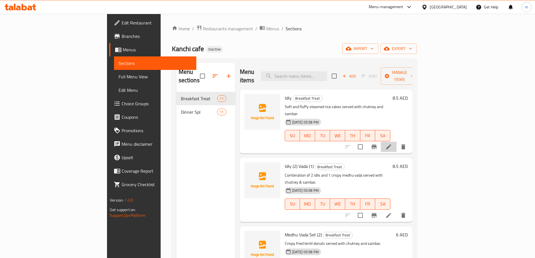
click at [391, 144] on icon at bounding box center [388, 146] width 5 height 5
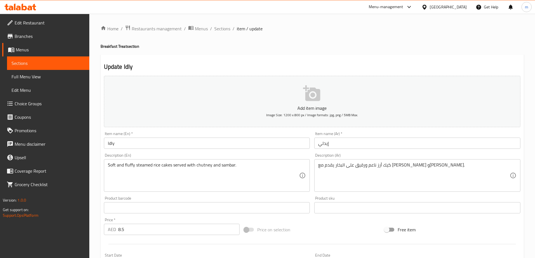
click at [438, 161] on div "كيك أرز ناعم ورقيق على البخار يقدم مع شوتني وسامبر. Description (Ar)" at bounding box center [417, 175] width 206 height 33
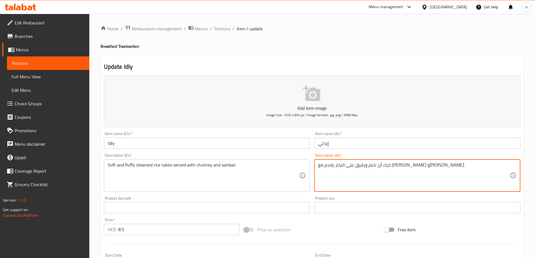
click at [445, 143] on input "إيدلي" at bounding box center [417, 143] width 206 height 11
type textarea "كعكات أرز ناعم ورقيق مطهو على البخار يقدم مع [PERSON_NAME] و[PERSON_NAME]."
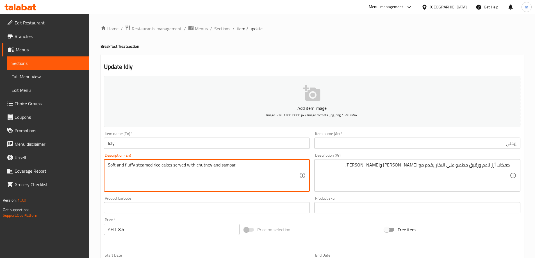
drag, startPoint x: 163, startPoint y: 166, endPoint x: 147, endPoint y: 161, distance: 17.4
drag, startPoint x: 172, startPoint y: 165, endPoint x: 238, endPoint y: 166, distance: 66.3
click at [238, 166] on textarea "Soft and fluffy steamed rice cakes served with chutney and sambar." at bounding box center [203, 175] width 191 height 27
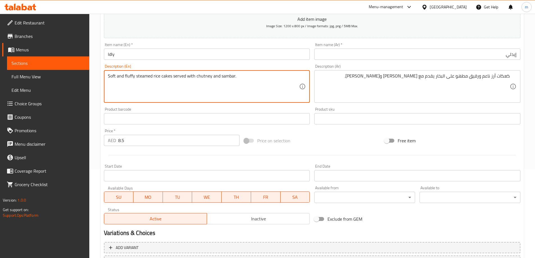
scroll to position [139, 0]
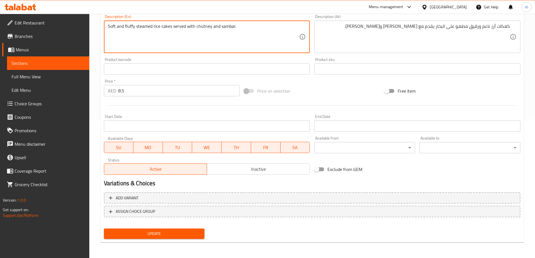
click at [175, 231] on span "Update" at bounding box center [154, 233] width 92 height 7
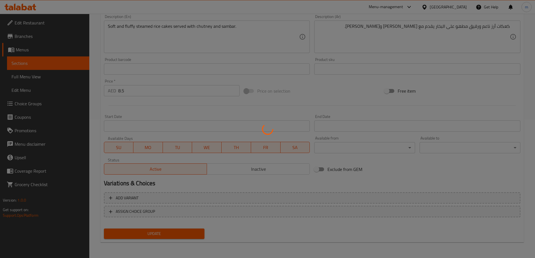
scroll to position [0, 0]
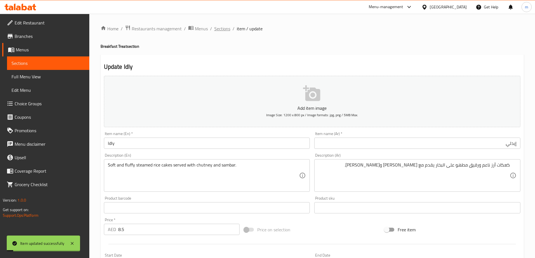
click at [219, 25] on span "Sections" at bounding box center [222, 28] width 16 height 7
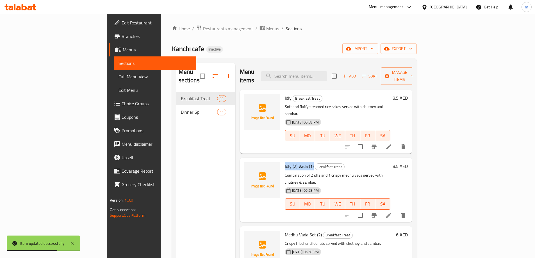
click at [396, 210] on li at bounding box center [389, 215] width 16 height 10
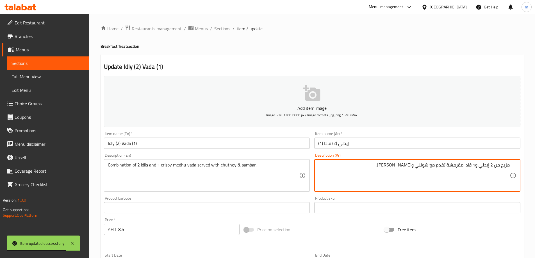
click at [447, 137] on div "Item name (Ar)   * إيدلي (2) فادا (1) Item name (Ar) *" at bounding box center [417, 140] width 206 height 17
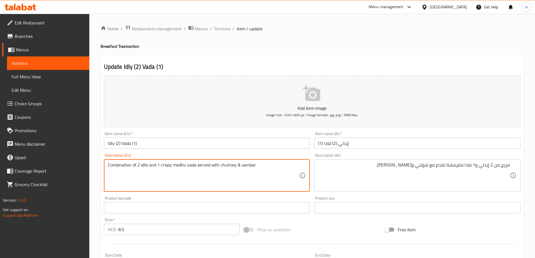
click at [183, 167] on textarea "Combination of 2 idlis and 1 crispy medhu vada served with chutney & sambar." at bounding box center [203, 175] width 191 height 27
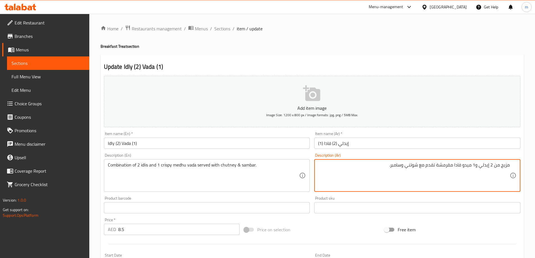
click at [439, 164] on textarea "مزيج من 2 إيدلي و1 ميدو فادا مقرمشة تقدم مع شوتني وسامبر." at bounding box center [413, 175] width 191 height 27
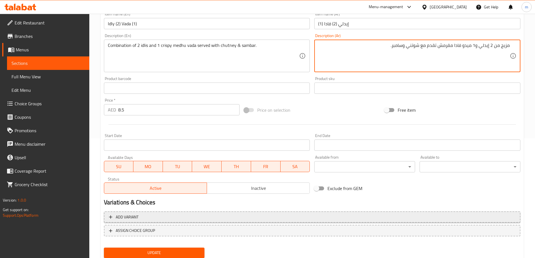
scroll to position [139, 0]
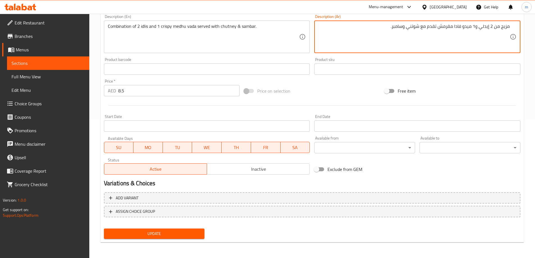
type textarea "مزيج من 2 إيدلي و1 ميدو فادا مقرمش تقدم مع شوتني وسامبر."
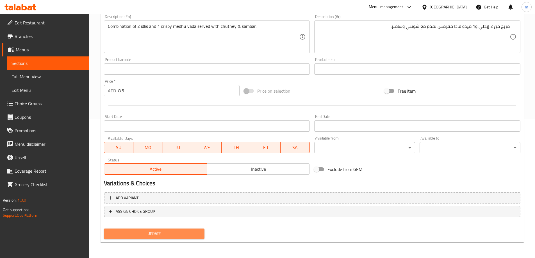
click at [179, 231] on span "Update" at bounding box center [154, 233] width 92 height 7
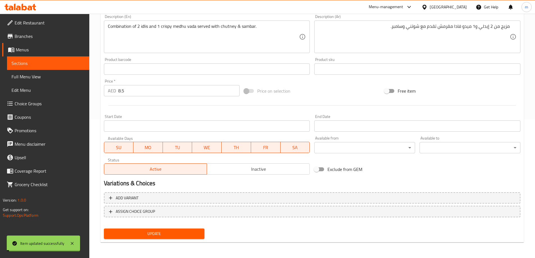
scroll to position [0, 0]
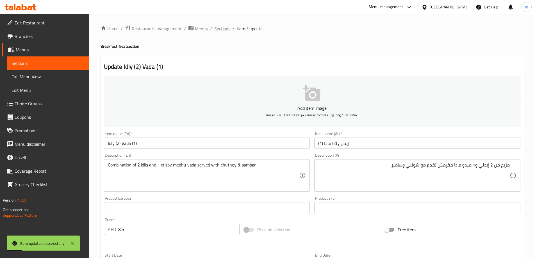
click at [219, 26] on span "Sections" at bounding box center [222, 28] width 16 height 7
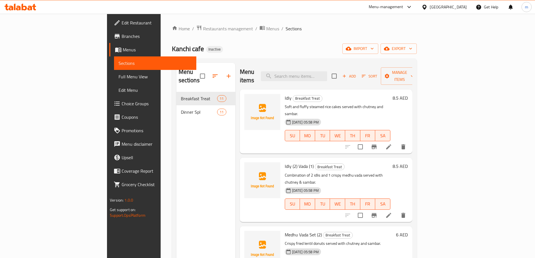
click at [176, 186] on div "Menu sections Breakfast Treat 11 Dinner Spl 11" at bounding box center [205, 192] width 59 height 258
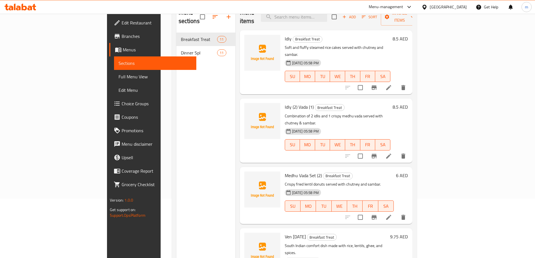
scroll to position [79, 0]
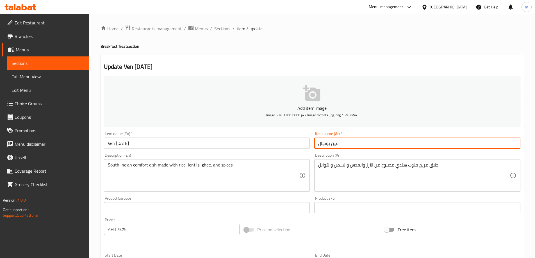
click at [392, 145] on input "فين بونجال" at bounding box center [417, 143] width 206 height 11
drag, startPoint x: 431, startPoint y: 171, endPoint x: 466, endPoint y: 167, distance: 35.3
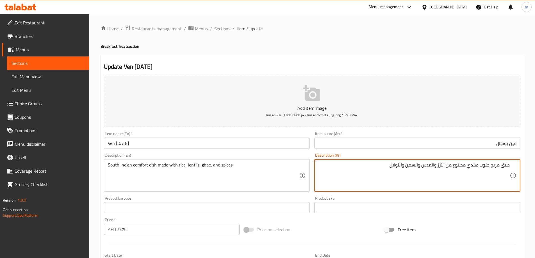
drag, startPoint x: 514, startPoint y: 143, endPoint x: 517, endPoint y: 143, distance: 2.9
click at [517, 143] on input "فين بونجال" at bounding box center [417, 143] width 206 height 11
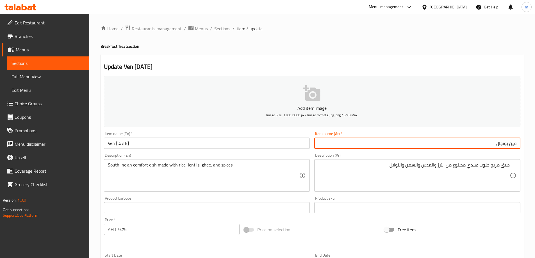
paste input "ڤ"
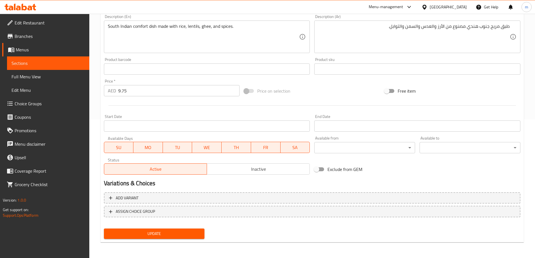
type input "ڤين بونجال"
click at [191, 232] on span "Update" at bounding box center [154, 233] width 92 height 7
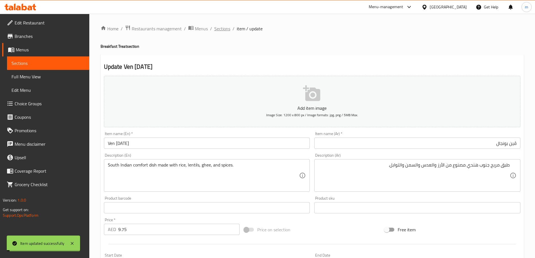
click at [218, 30] on span "Sections" at bounding box center [222, 28] width 16 height 7
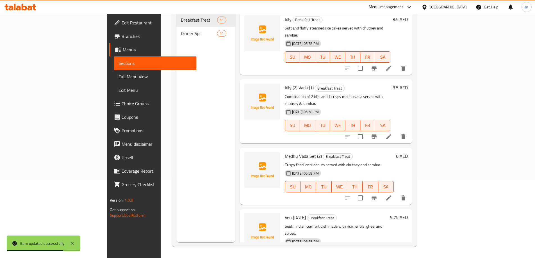
scroll to position [431, 0]
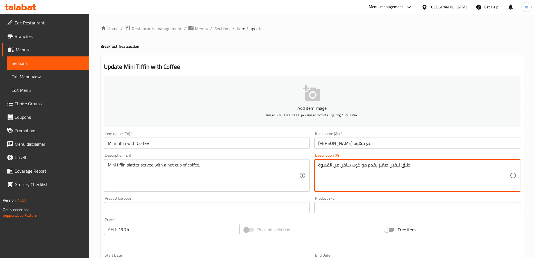
click at [411, 146] on input "[PERSON_NAME] مع قهوة" at bounding box center [417, 143] width 206 height 11
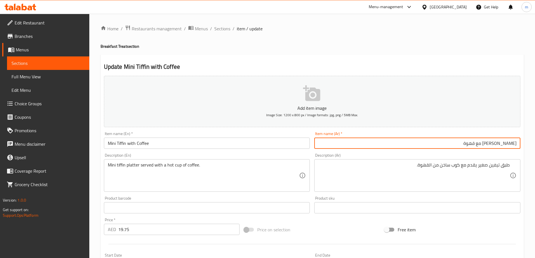
drag, startPoint x: 480, startPoint y: 165, endPoint x: 486, endPoint y: 164, distance: 6.8
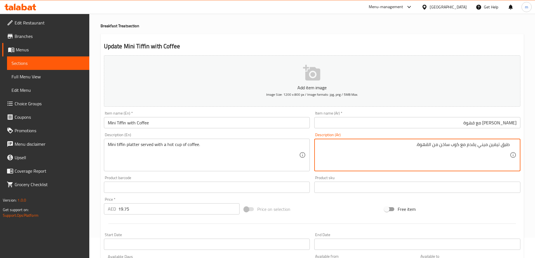
scroll to position [139, 0]
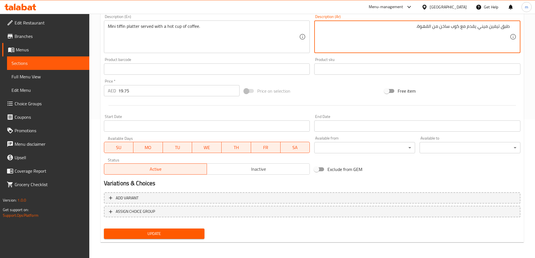
type textarea "طبق تيفين ميني يقدم مع كوب ساخن من القهوة."
click at [184, 233] on span "Update" at bounding box center [154, 233] width 92 height 7
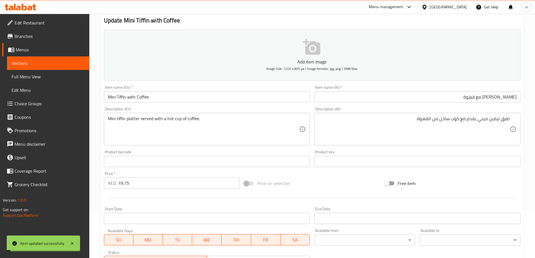
scroll to position [0, 0]
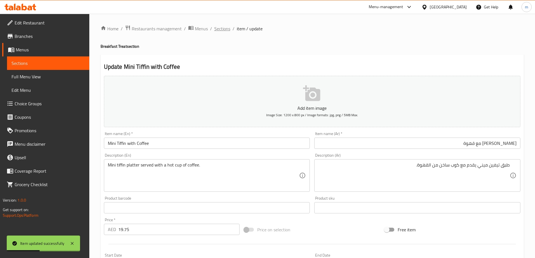
click at [219, 29] on span "Sections" at bounding box center [222, 28] width 16 height 7
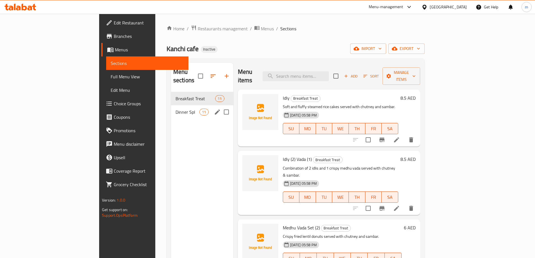
click at [171, 109] on div "Dinner Spl 11" at bounding box center [202, 111] width 62 height 13
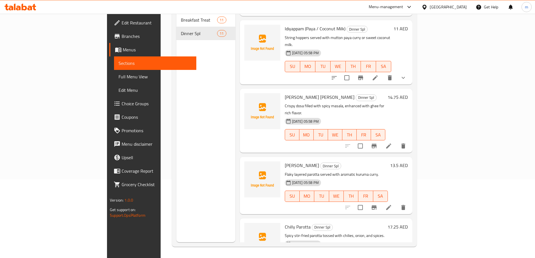
scroll to position [365, 0]
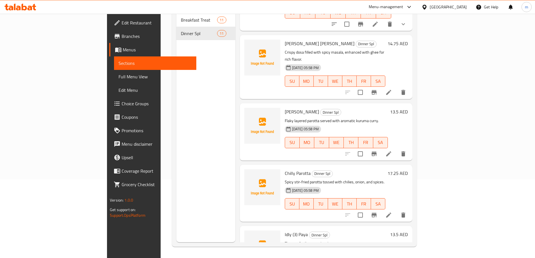
click at [396, 210] on li at bounding box center [389, 215] width 16 height 10
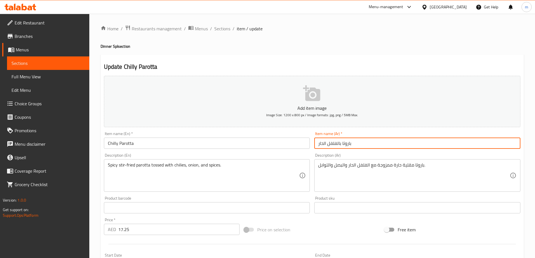
click at [398, 140] on input "باروتا بالفلفل الحار" at bounding box center [417, 143] width 206 height 11
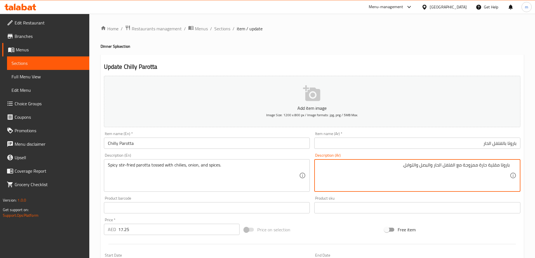
click at [506, 142] on input "باروتا بالفلفل الحار" at bounding box center [417, 143] width 206 height 11
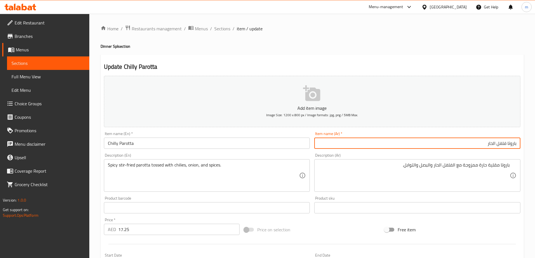
click at [496, 143] on input "باروتا فلفل الحار" at bounding box center [417, 143] width 206 height 11
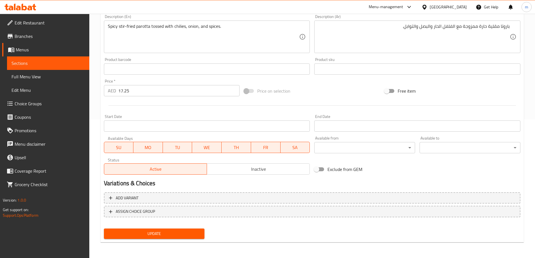
type input "باروتا فلفل حار"
click at [152, 231] on span "Update" at bounding box center [154, 233] width 92 height 7
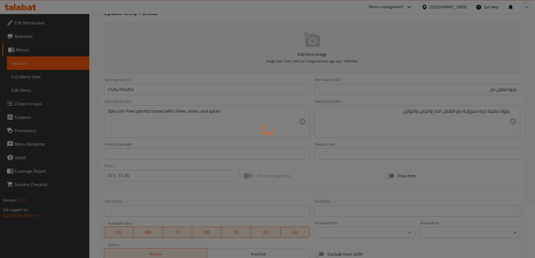
scroll to position [0, 0]
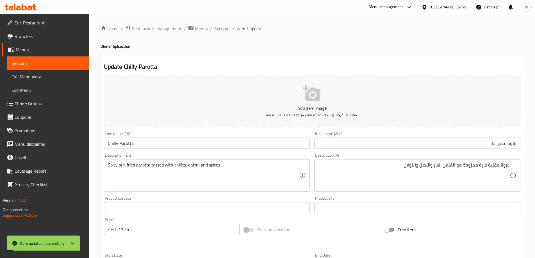
click at [224, 27] on span "Sections" at bounding box center [222, 28] width 16 height 7
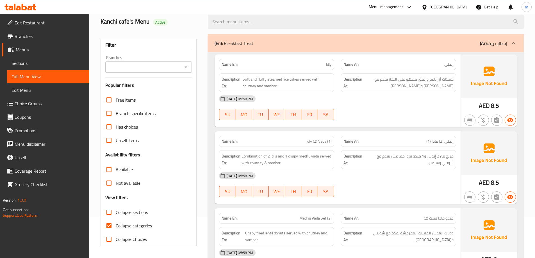
scroll to position [140, 0]
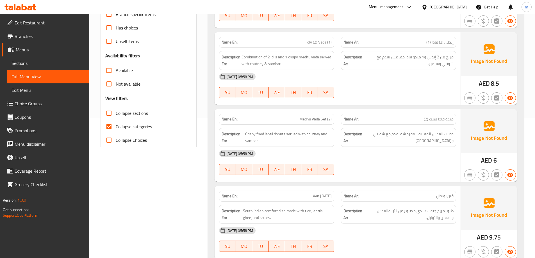
click at [136, 128] on span "Collapse categories" at bounding box center [134, 126] width 36 height 7
click at [116, 128] on input "Collapse categories" at bounding box center [108, 126] width 13 height 13
checkbox input "false"
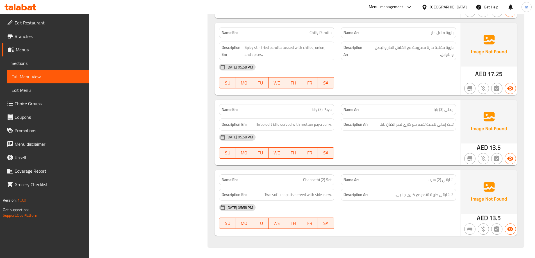
scroll to position [152, 0]
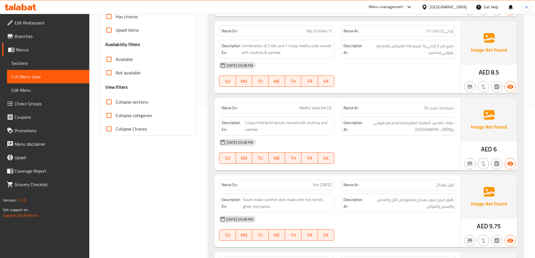
click at [429, 89] on div at bounding box center [398, 86] width 122 height 7
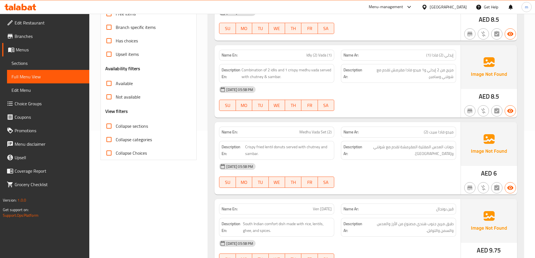
scroll to position [0, 0]
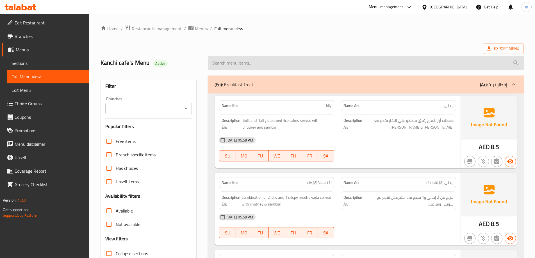
drag, startPoint x: 367, startPoint y: 206, endPoint x: 375, endPoint y: 61, distance: 145.0
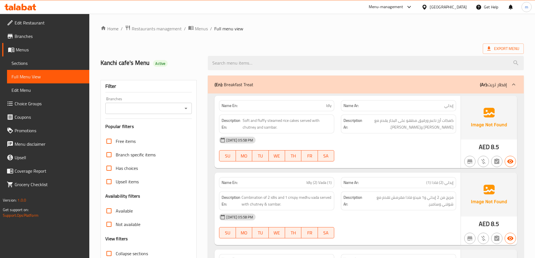
click at [477, 47] on div "Export Menu" at bounding box center [311, 49] width 423 height 10
click at [487, 45] on span "Export Menu" at bounding box center [502, 49] width 41 height 10
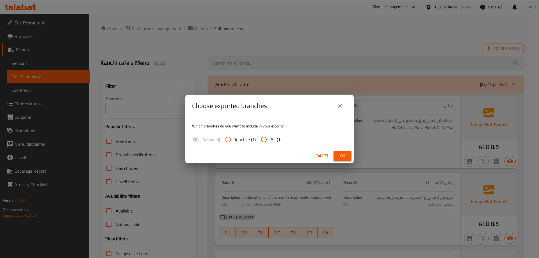
click at [272, 141] on span "All (1)" at bounding box center [276, 139] width 11 height 7
click at [271, 141] on input "All (1)" at bounding box center [263, 139] width 13 height 13
radio input "true"
click at [347, 150] on div "Cancel Ok" at bounding box center [269, 155] width 168 height 15
click at [346, 156] on span "Ok" at bounding box center [342, 155] width 9 height 7
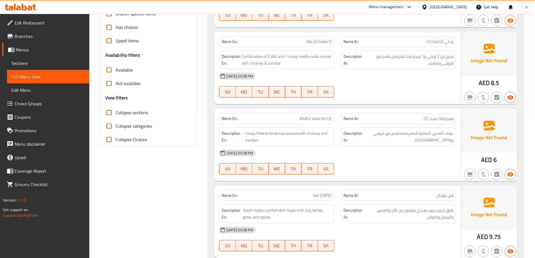
scroll to position [56, 0]
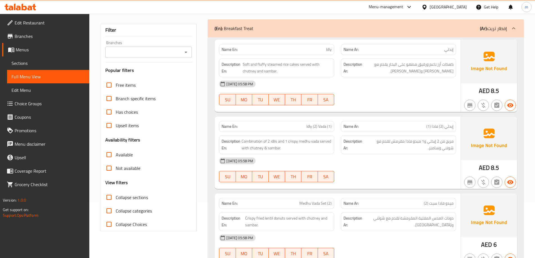
click at [121, 195] on span "Collapse sections" at bounding box center [132, 197] width 32 height 7
click at [116, 195] on input "Collapse sections" at bounding box center [108, 197] width 13 height 13
checkbox input "true"
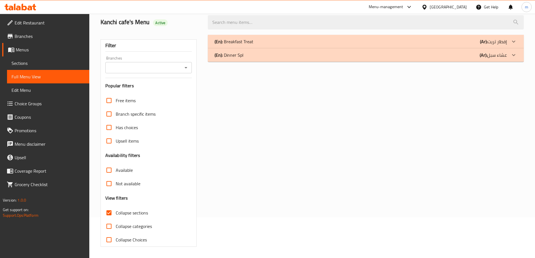
scroll to position [41, 0]
click at [227, 56] on p "(En): Dinner Spl" at bounding box center [228, 55] width 29 height 7
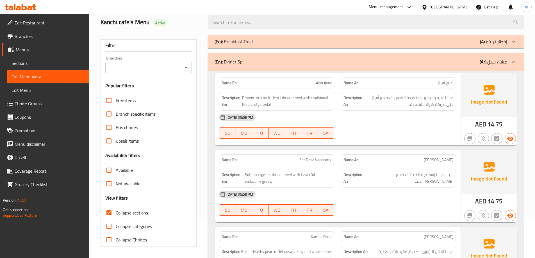
drag, startPoint x: 227, startPoint y: 56, endPoint x: 235, endPoint y: 66, distance: 13.0
click at [236, 65] on p "(En): Dinner Spl" at bounding box center [228, 61] width 29 height 7
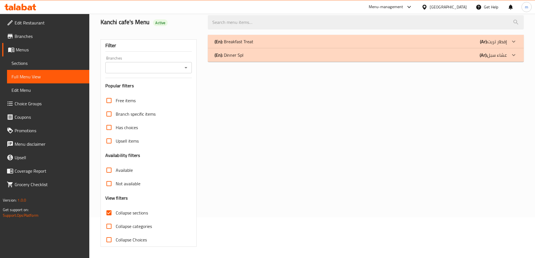
drag, startPoint x: 236, startPoint y: 64, endPoint x: 150, endPoint y: 33, distance: 92.1
click at [219, 65] on div "Name En: Adai Avial Name Ar: أداي أڤيال Description En: Protein-rich multi-lent…" at bounding box center [337, 100] width 246 height 72
drag, startPoint x: 279, startPoint y: 133, endPoint x: 232, endPoint y: 92, distance: 62.7
click at [279, 133] on div "(En): Breakfast Treat (Ar): إفطار تريت Name En: Idly Name Ar: إيدلي Description…" at bounding box center [365, 140] width 323 height 219
click at [272, 131] on div "(En): Breakfast Treat (Ar): إفطار تريت Name En: Idly Name Ar: إيدلي Description…" at bounding box center [365, 140] width 323 height 219
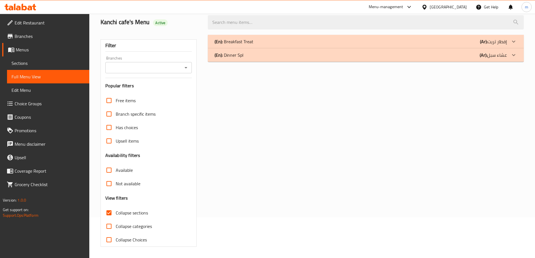
click at [64, 59] on link "Sections" at bounding box center [48, 62] width 82 height 13
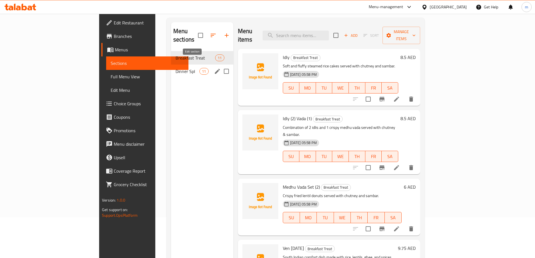
click at [214, 68] on icon "edit" at bounding box center [217, 71] width 7 height 7
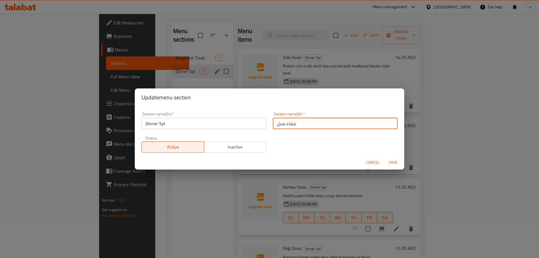
drag, startPoint x: 283, startPoint y: 122, endPoint x: 274, endPoint y: 122, distance: 8.7
click at [274, 122] on input "عشاء سبل" at bounding box center [335, 123] width 125 height 11
type input "عشاء سبيشيال"
click at [392, 165] on span "Save" at bounding box center [392, 162] width 13 height 7
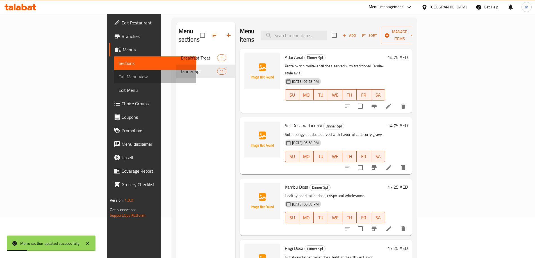
click at [118, 77] on span "Full Menu View" at bounding box center [154, 76] width 73 height 7
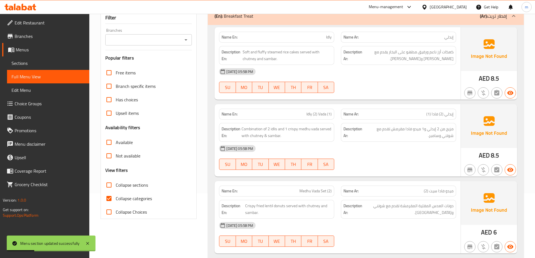
scroll to position [125, 0]
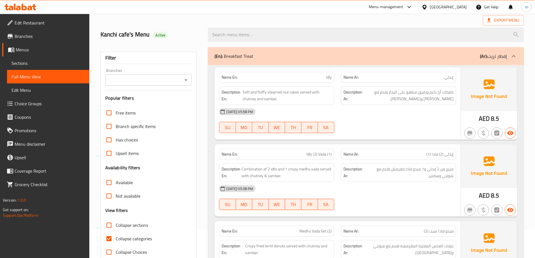
scroll to position [84, 0]
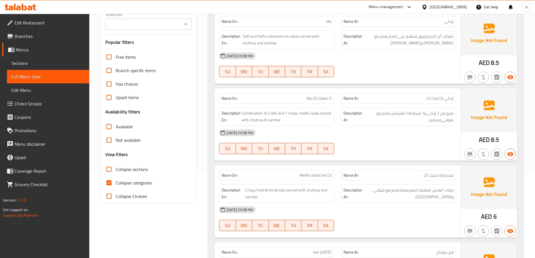
click at [135, 169] on span "Collapse sections" at bounding box center [132, 169] width 32 height 7
click at [116, 169] on input "Collapse sections" at bounding box center [108, 169] width 13 height 13
checkbox input "true"
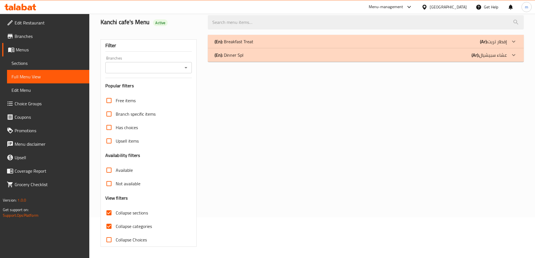
click at [133, 182] on div "Free items Branch specific items Has choices Upsell items Availability filters …" at bounding box center [148, 170] width 87 height 153
click at [134, 224] on span "Collapse categories" at bounding box center [134, 226] width 36 height 7
click at [116, 224] on input "Collapse categories" at bounding box center [108, 225] width 13 height 13
checkbox input "false"
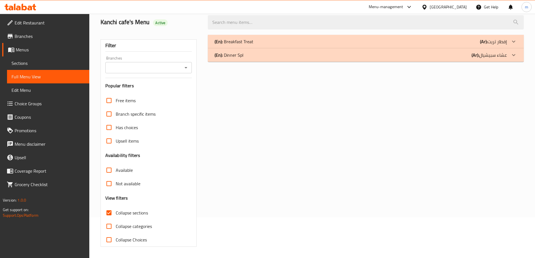
click at [132, 213] on span "Collapse sections" at bounding box center [132, 212] width 32 height 7
click at [116, 213] on input "Collapse sections" at bounding box center [108, 212] width 13 height 13
checkbox input "false"
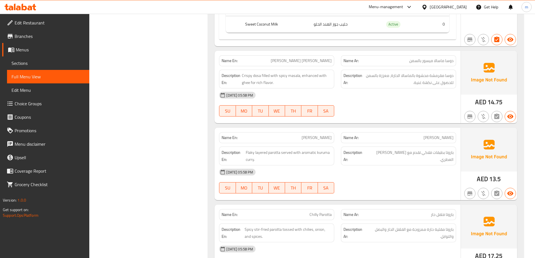
scroll to position [0, 0]
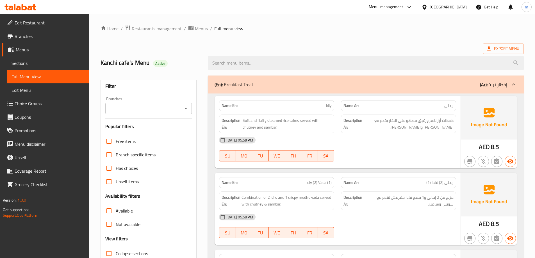
drag, startPoint x: 403, startPoint y: 30, endPoint x: 405, endPoint y: 24, distance: 6.1
click at [498, 46] on span "Export Menu" at bounding box center [503, 48] width 32 height 7
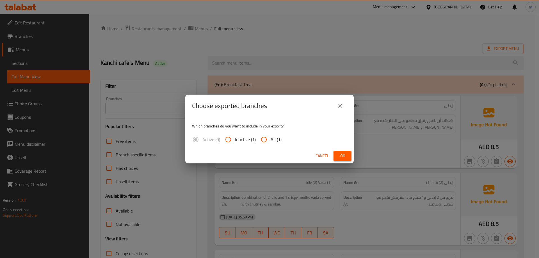
click at [271, 137] on span "All (1)" at bounding box center [276, 139] width 11 height 7
click at [271, 137] on input "All (1)" at bounding box center [263, 139] width 13 height 13
radio input "true"
click at [342, 152] on span "Ok" at bounding box center [342, 155] width 9 height 7
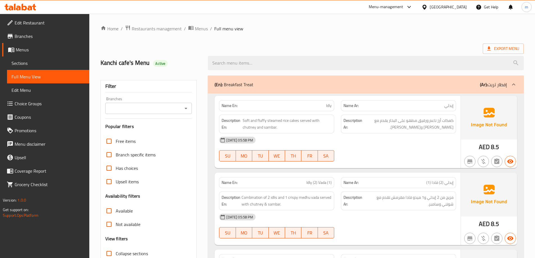
click at [41, 35] on span "Branches" at bounding box center [50, 36] width 70 height 7
